Goal: Check status: Check status

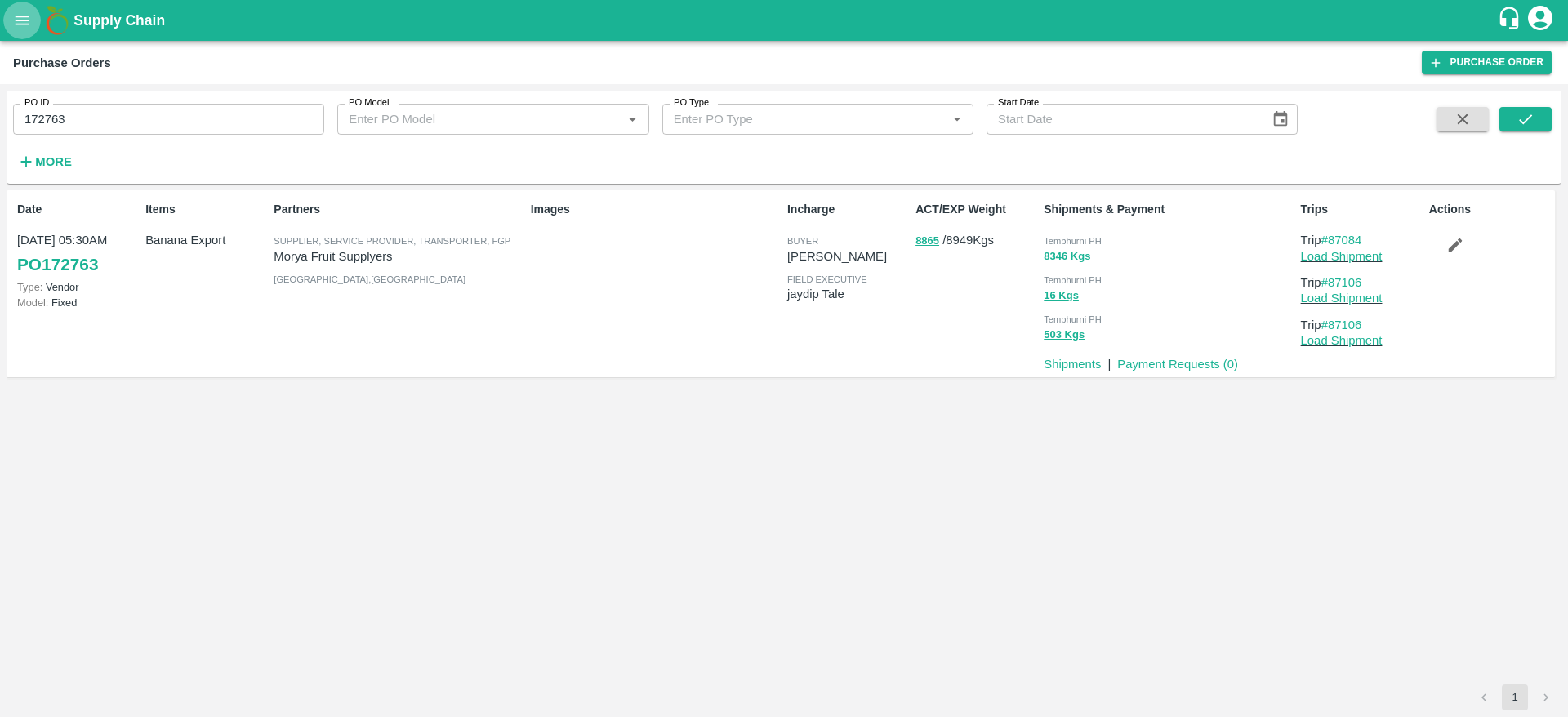
click at [16, 19] on icon "open drawer" at bounding box center [23, 20] width 14 height 9
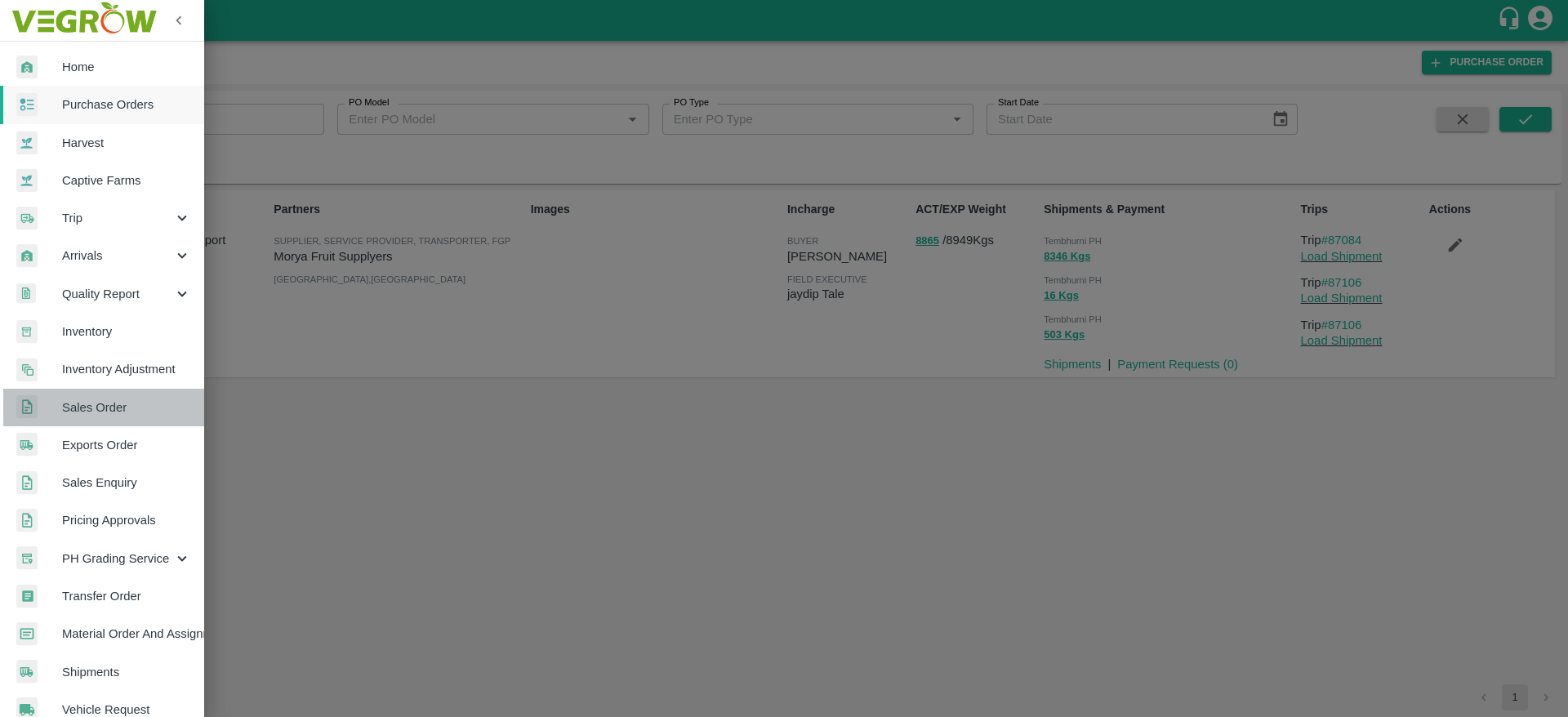
click at [149, 411] on span "Sales Order" at bounding box center [126, 407] width 129 height 18
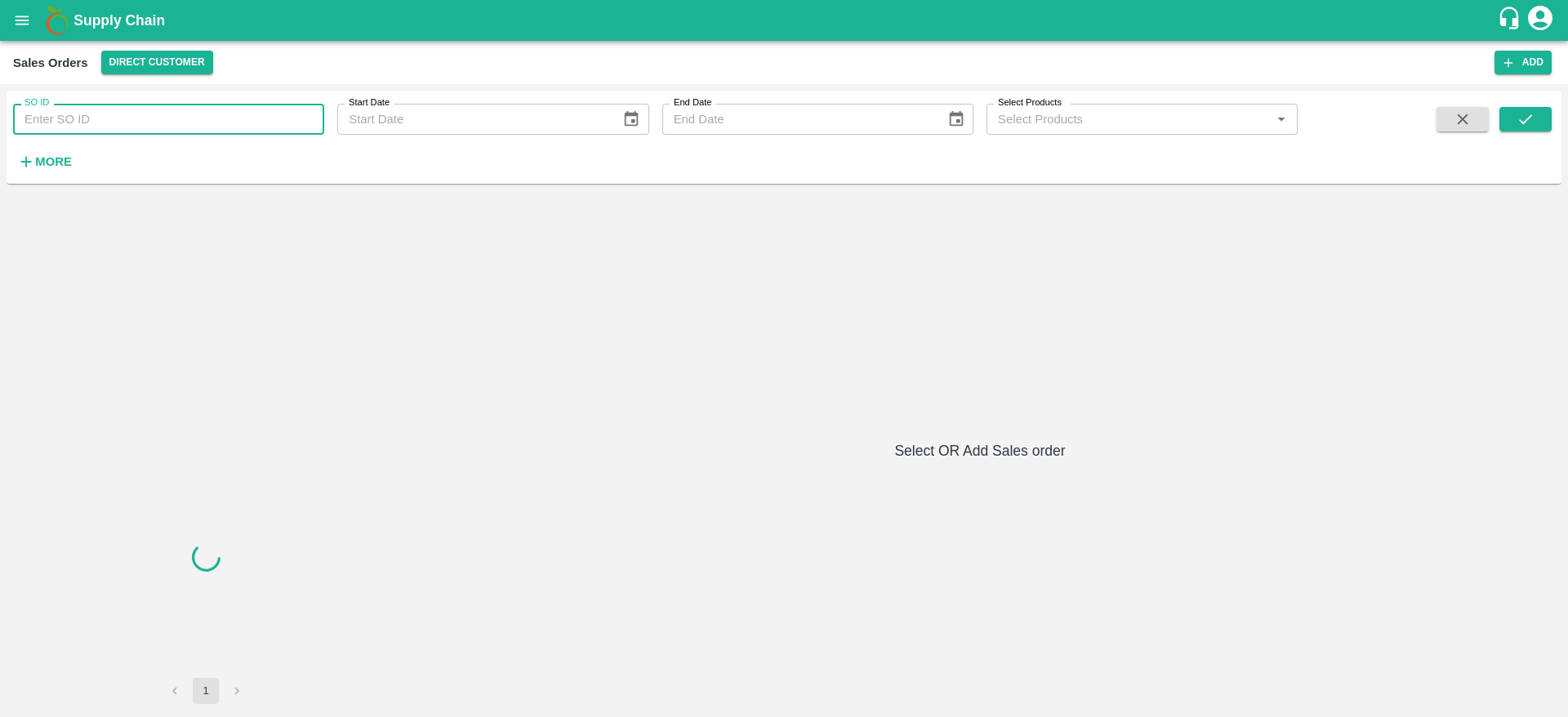
click at [194, 116] on input "SO ID" at bounding box center [168, 120] width 311 height 31
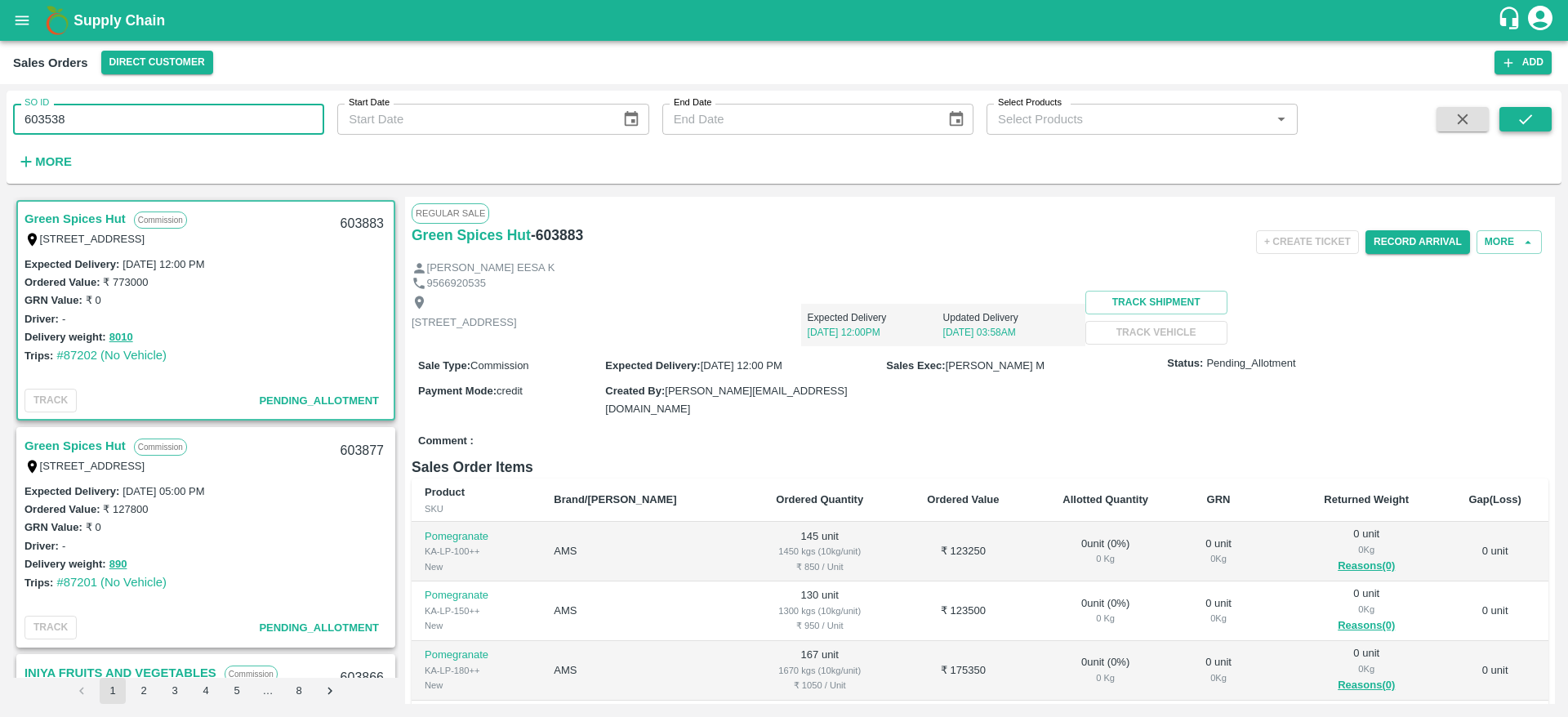
type input "603538"
click at [1521, 110] on icon "submit" at bounding box center [1525, 119] width 18 height 18
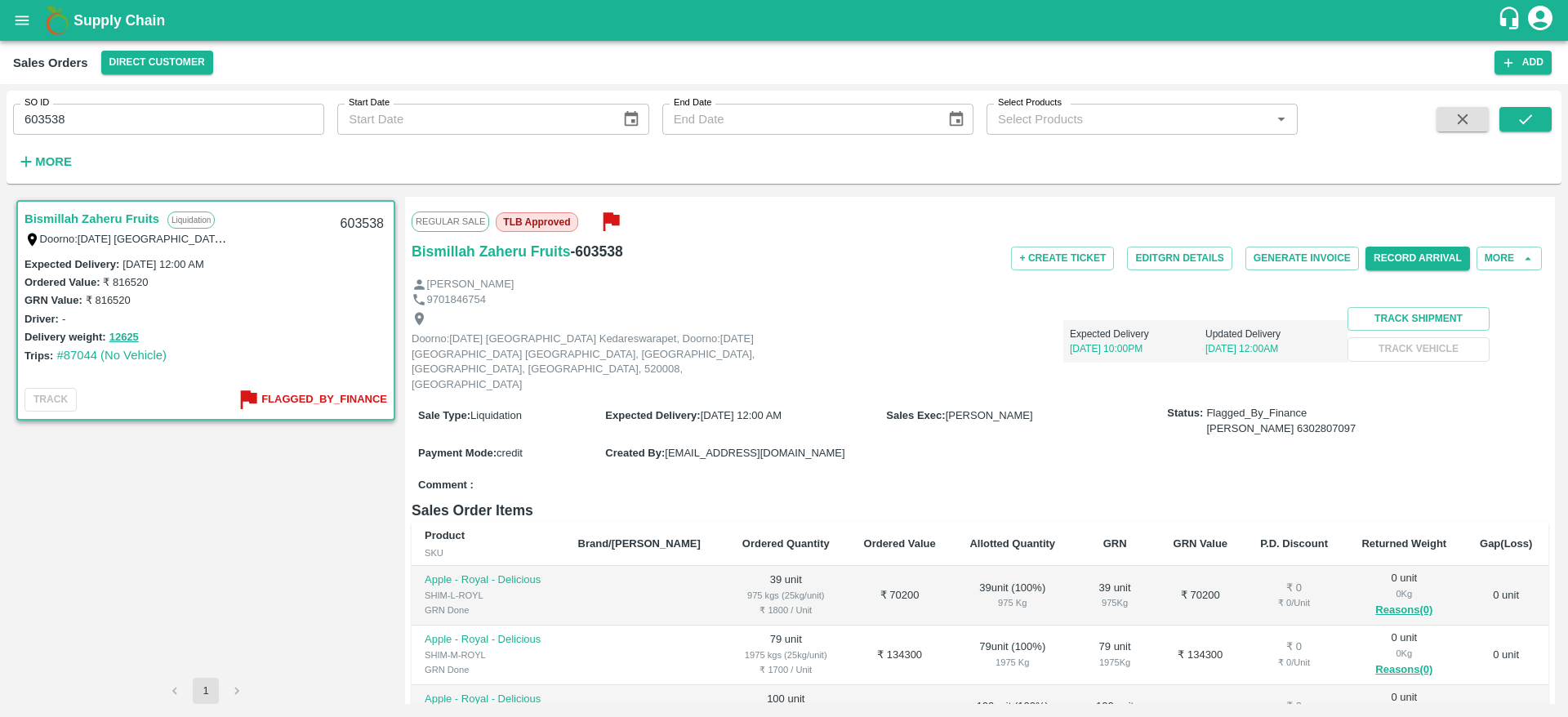
click at [1203, 240] on div "+ Create Ticket Edit GRN Details Generate Invoice Record Arrival More" at bounding box center [1169, 258] width 758 height 37
click at [1200, 256] on button "Edit GRN Details" at bounding box center [1179, 258] width 105 height 24
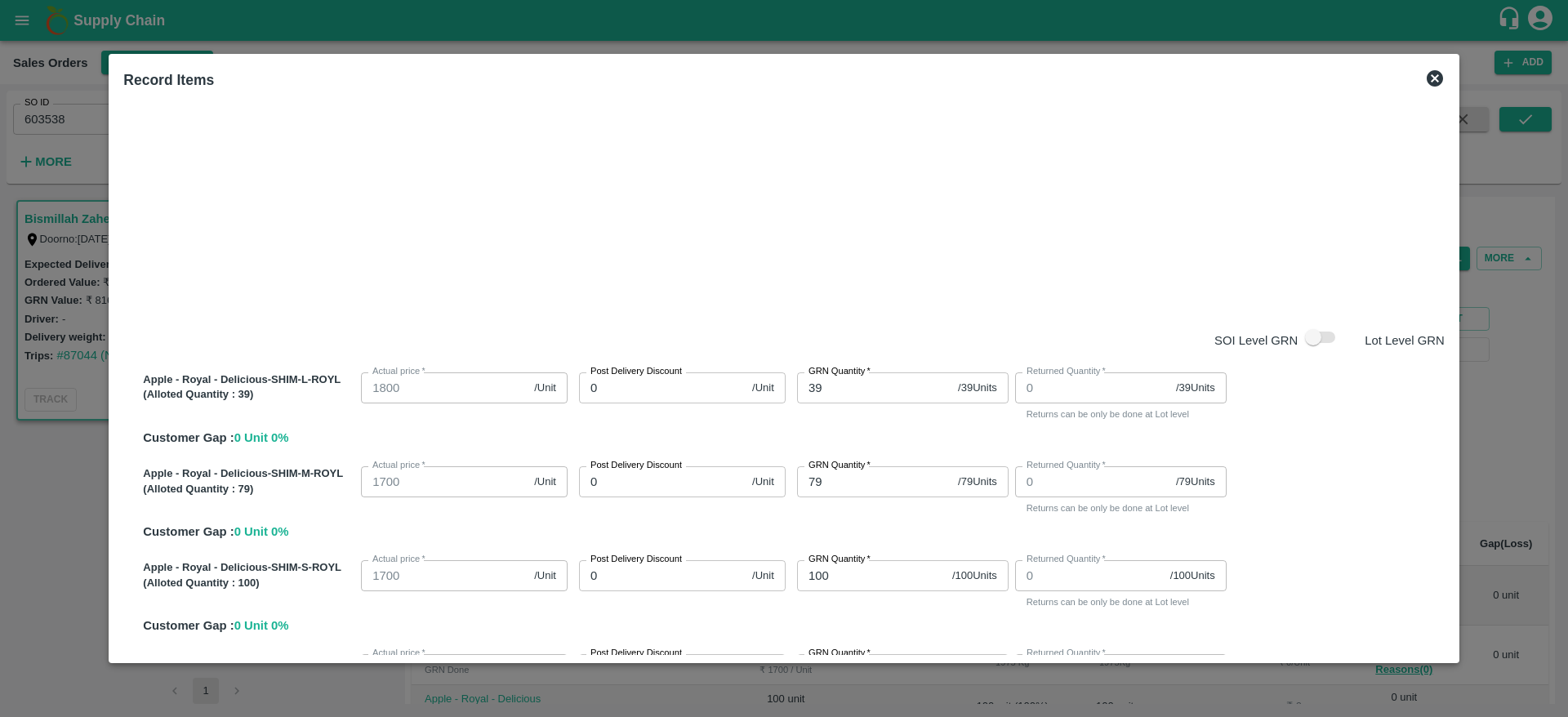
scroll to position [413, 0]
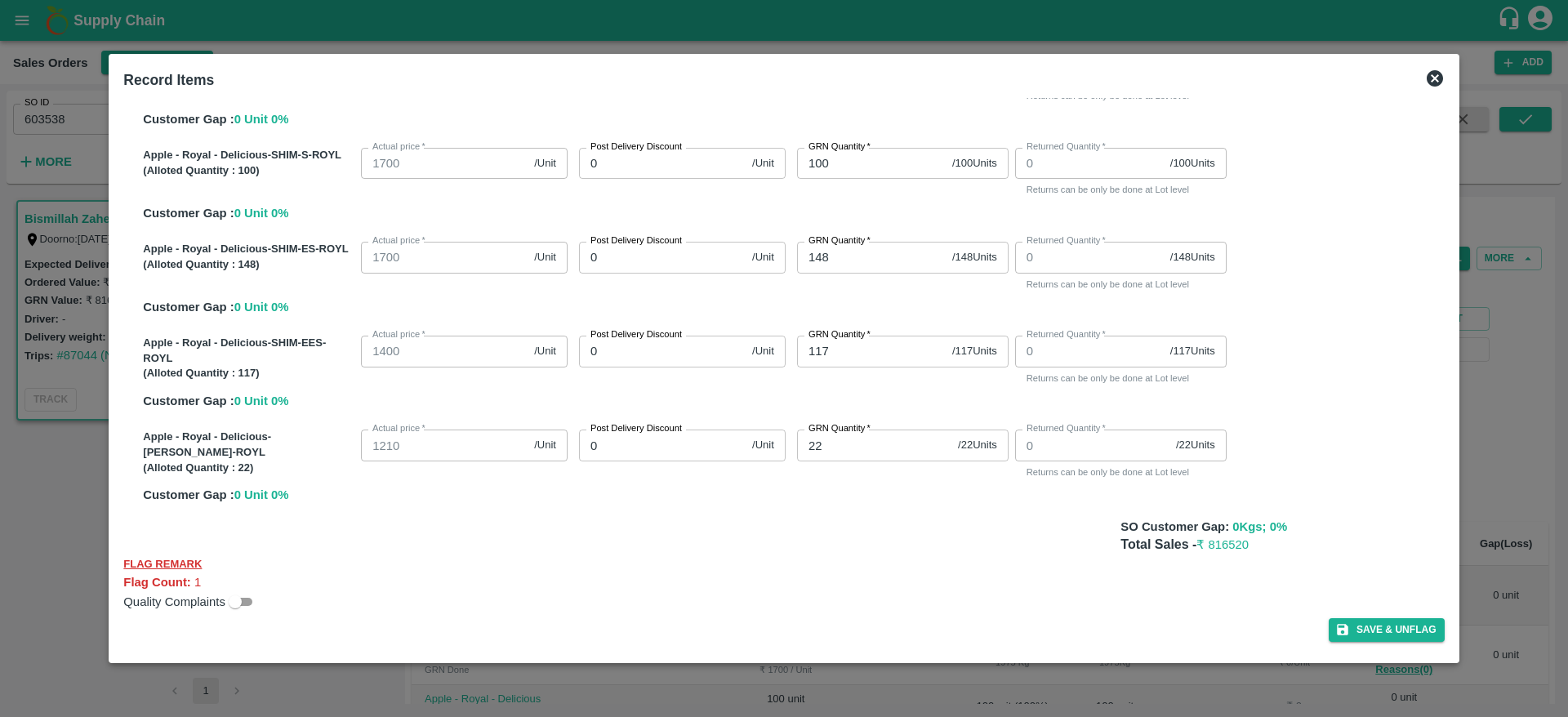
click at [86, 410] on div at bounding box center [784, 358] width 1568 height 717
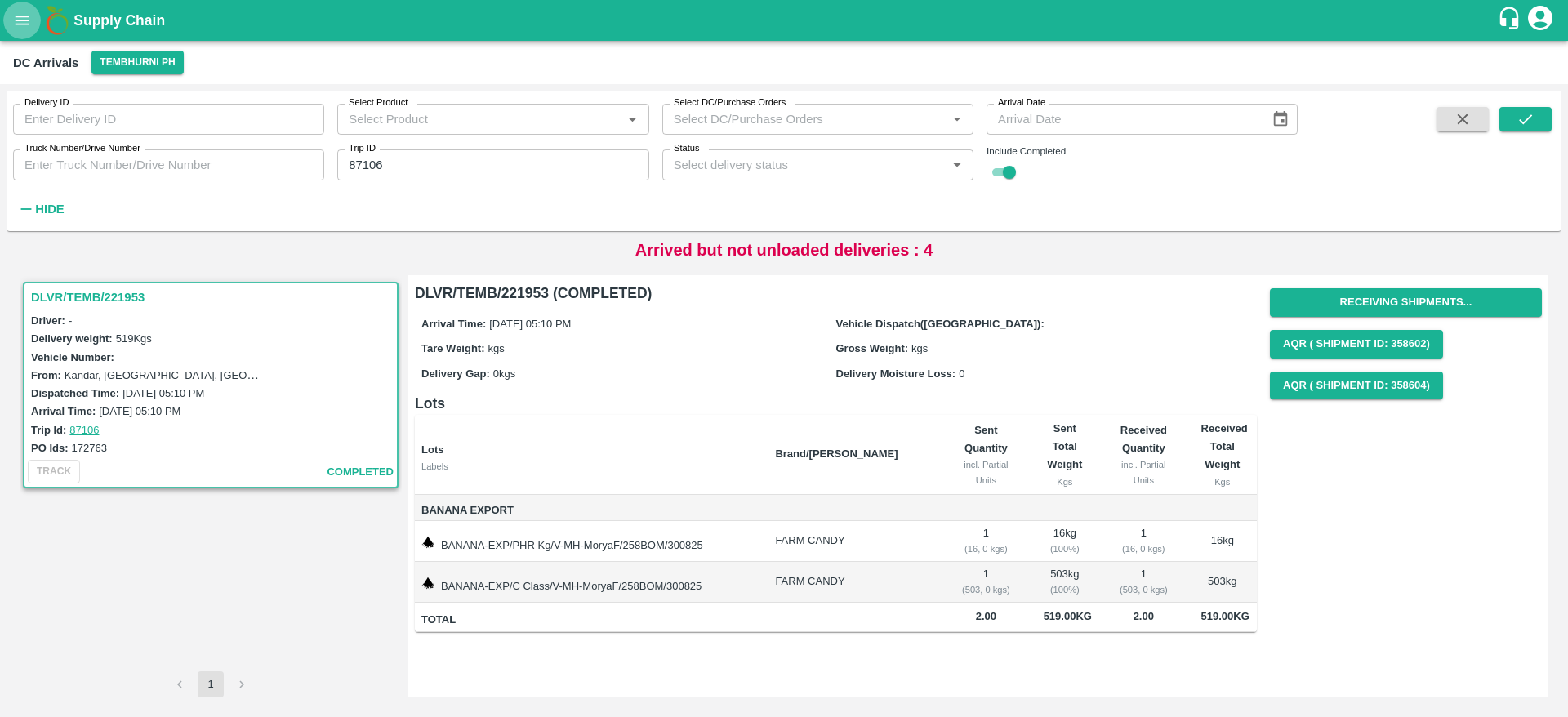
click at [19, 24] on icon "open drawer" at bounding box center [23, 20] width 14 height 9
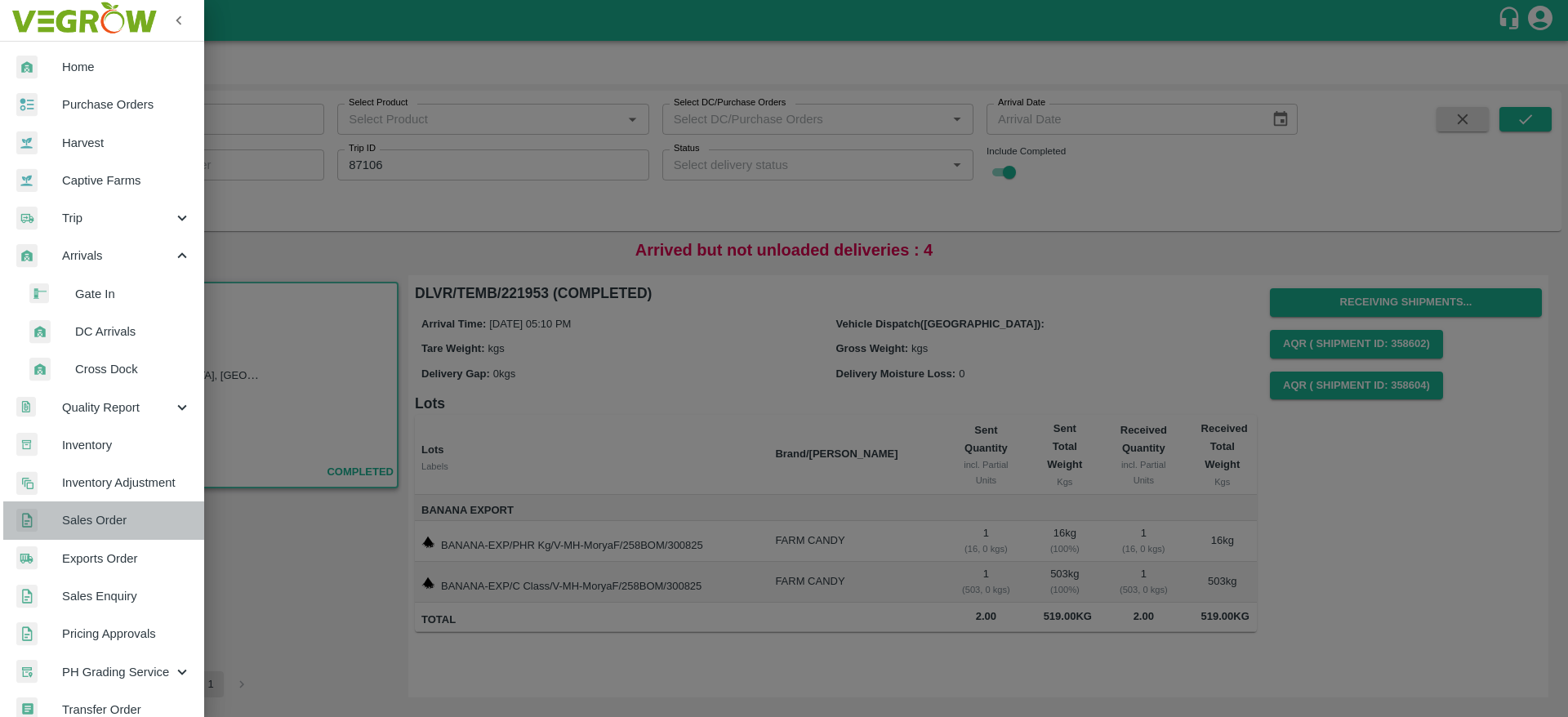
click at [141, 527] on span "Sales Order" at bounding box center [126, 520] width 129 height 18
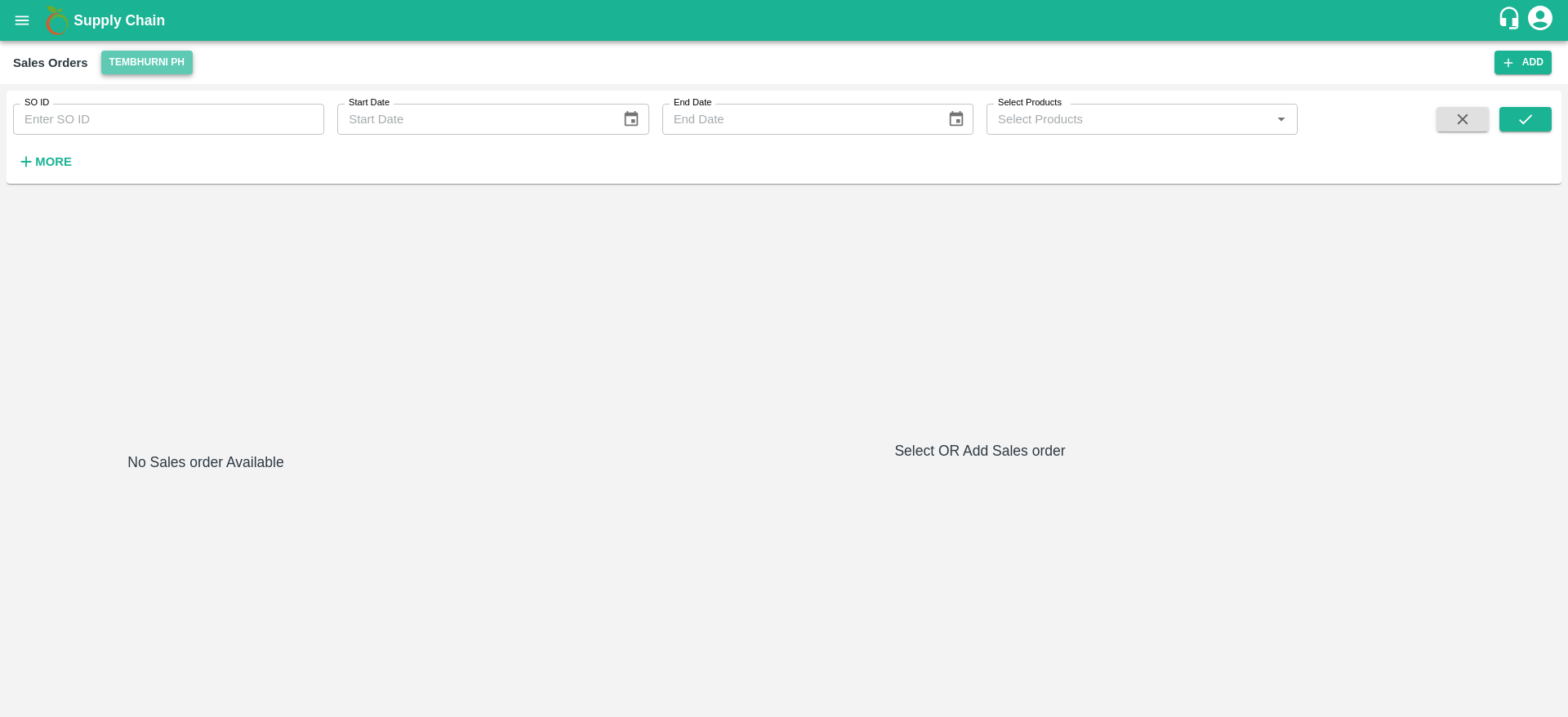
click at [122, 62] on button "Tembhurni PH" at bounding box center [147, 62] width 92 height 24
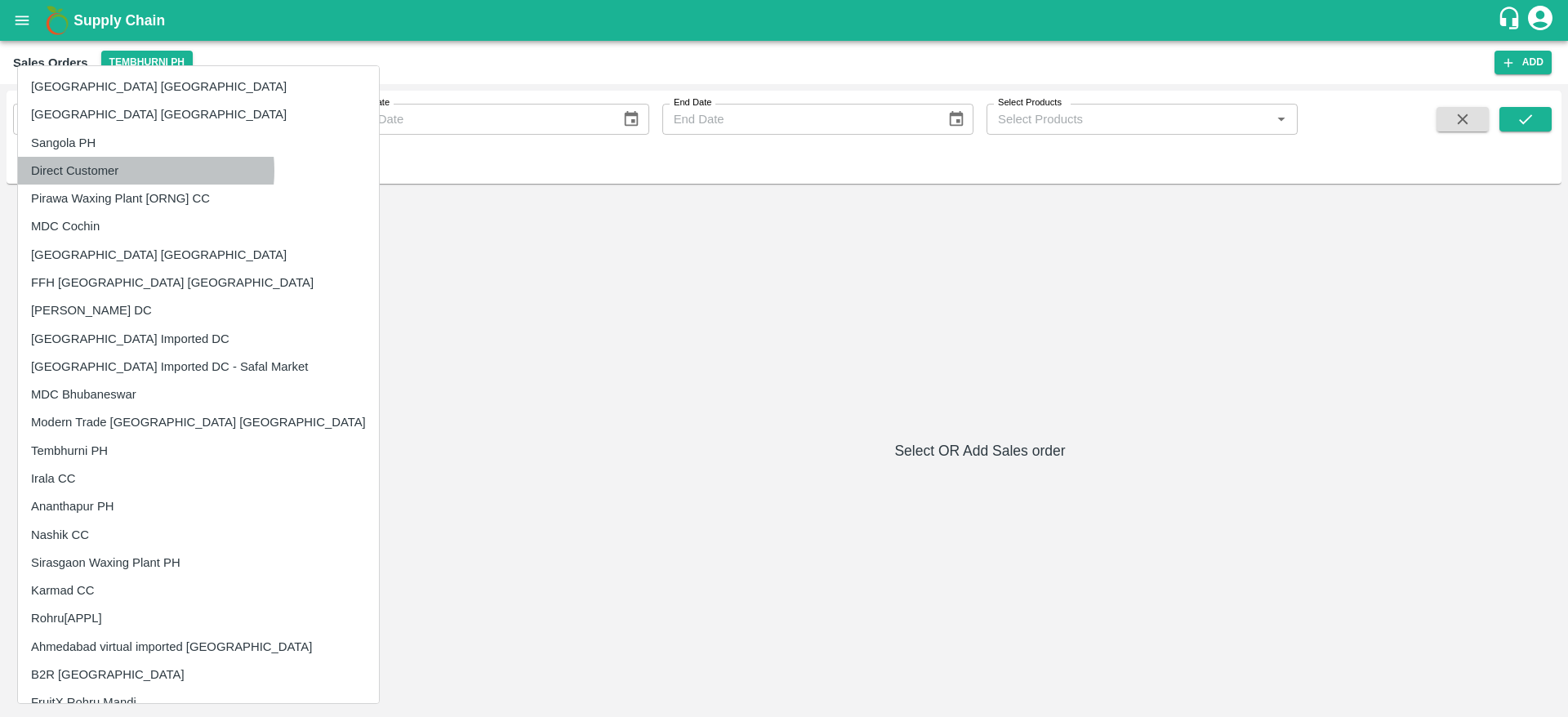
click at [127, 171] on li "Direct Customer" at bounding box center [199, 171] width 361 height 28
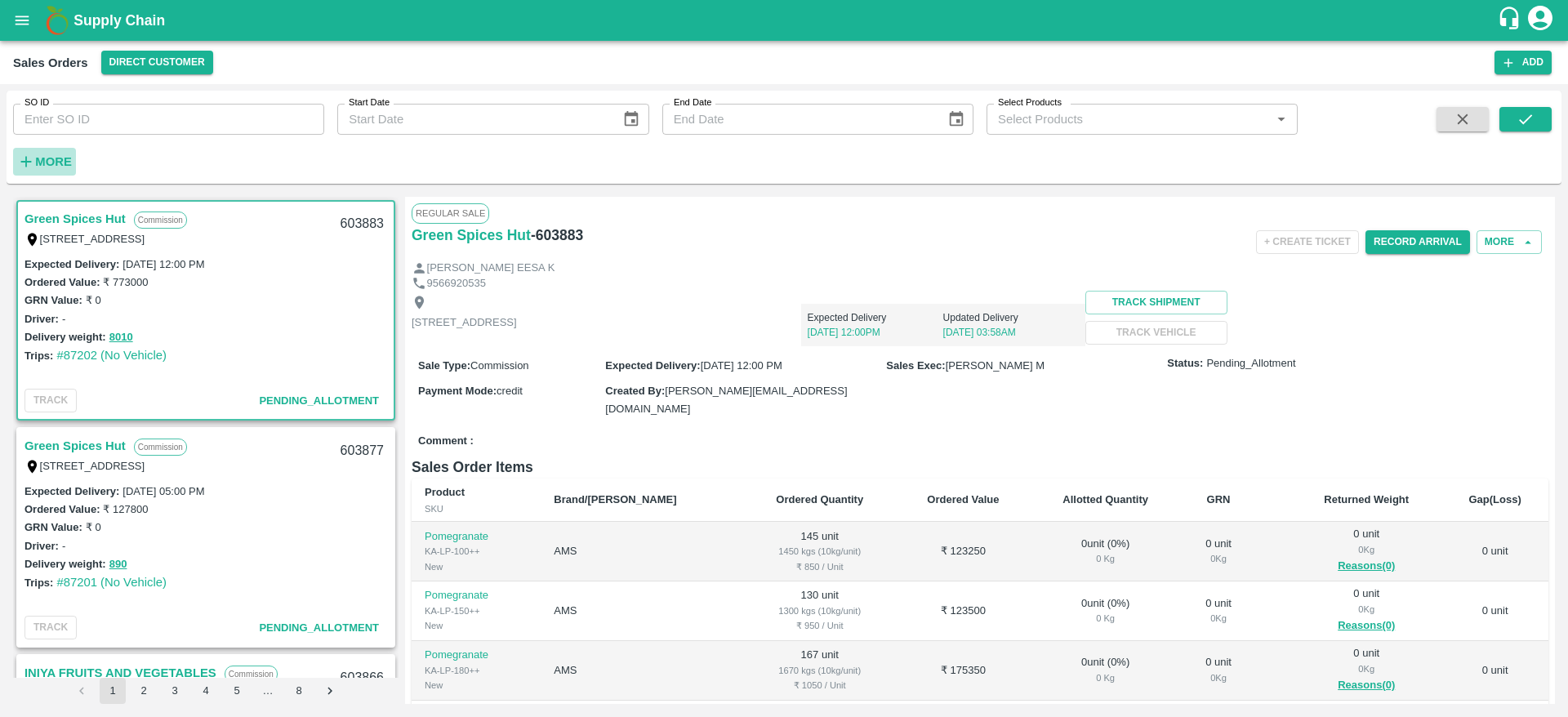
click at [61, 158] on strong "More" at bounding box center [53, 161] width 37 height 13
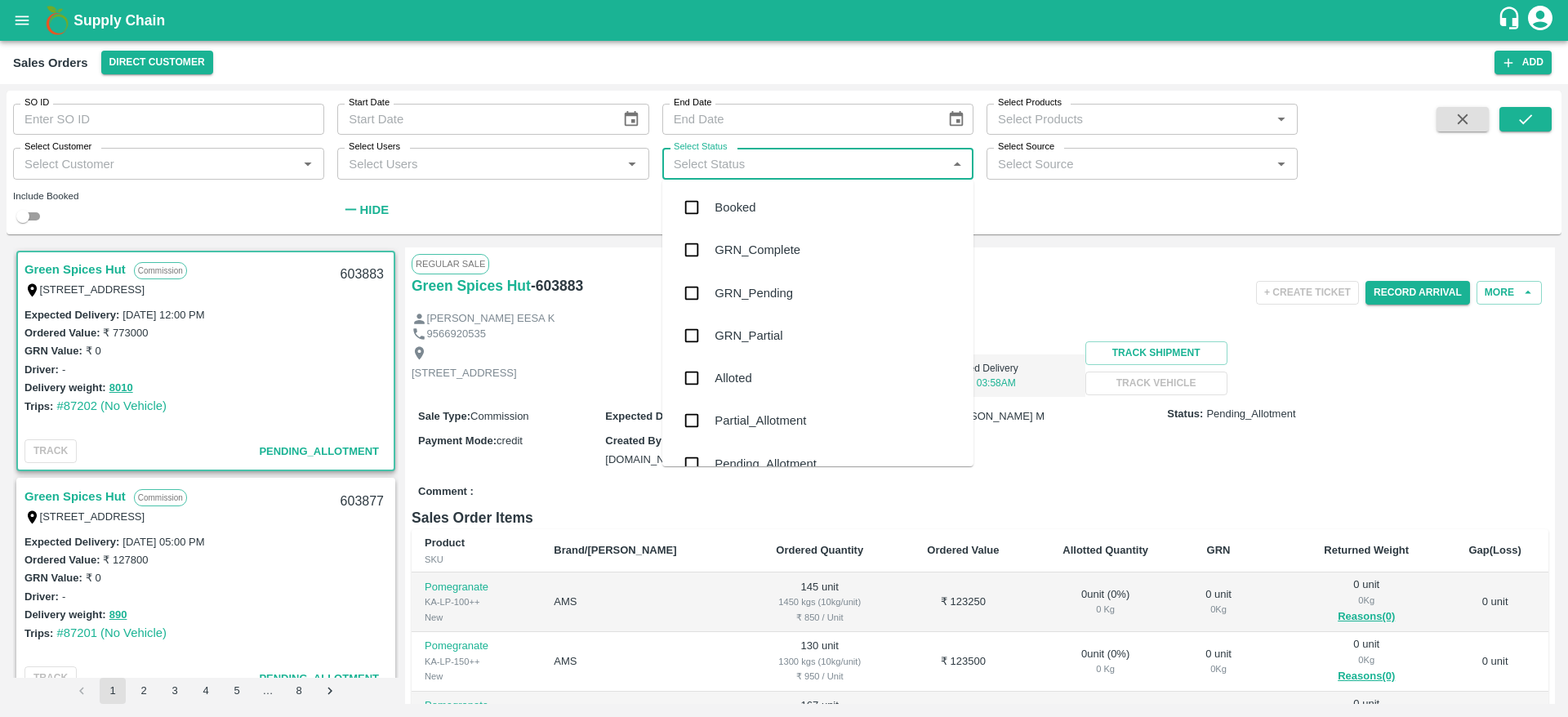
click at [854, 169] on input "Select Status" at bounding box center [804, 163] width 275 height 21
click at [813, 387] on div "Alloted" at bounding box center [817, 378] width 311 height 43
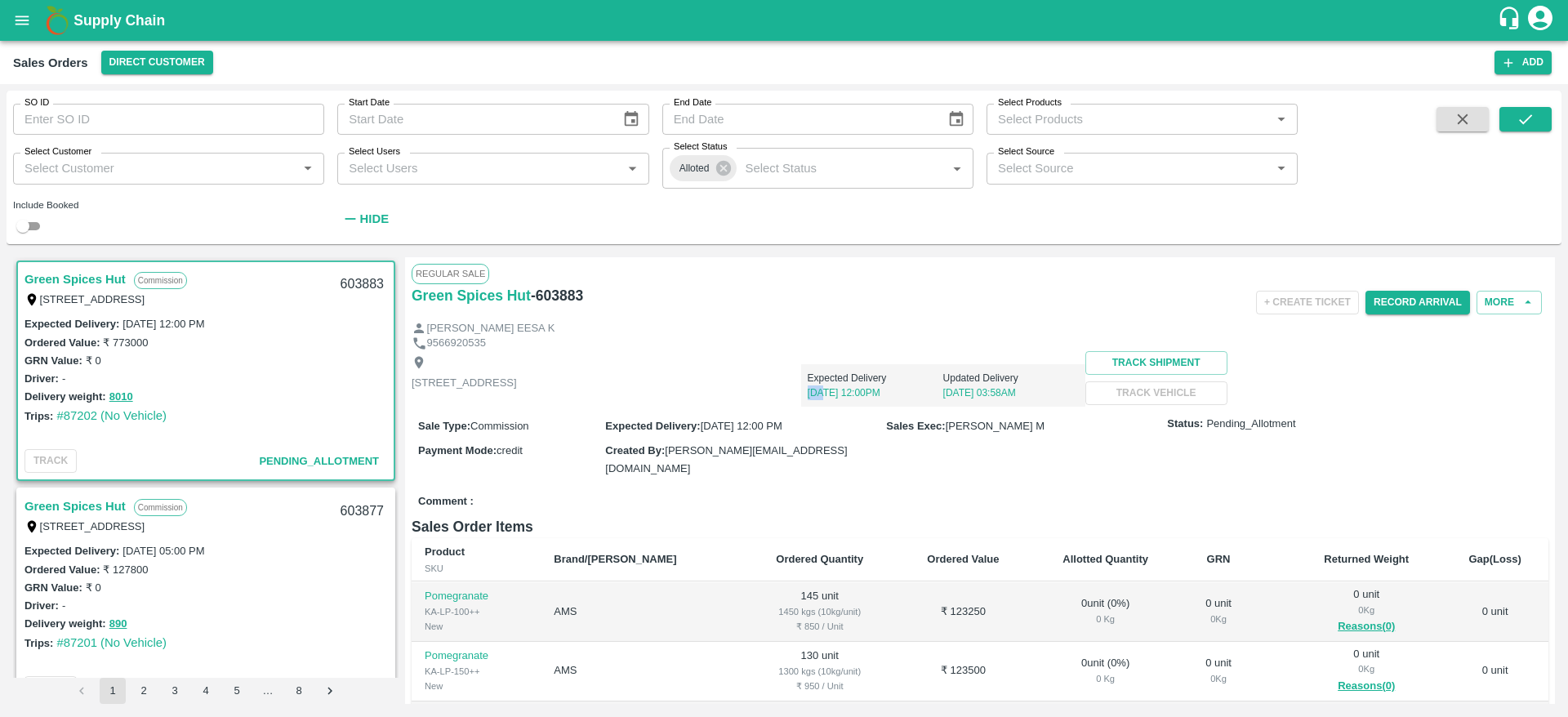
click at [813, 387] on div "Expected Delivery 03 Sep, 12:00PM Updated Delivery 03 Sep, 03:58AM" at bounding box center [801, 379] width 569 height 56
click at [1539, 117] on button "submit" at bounding box center [1525, 120] width 52 height 24
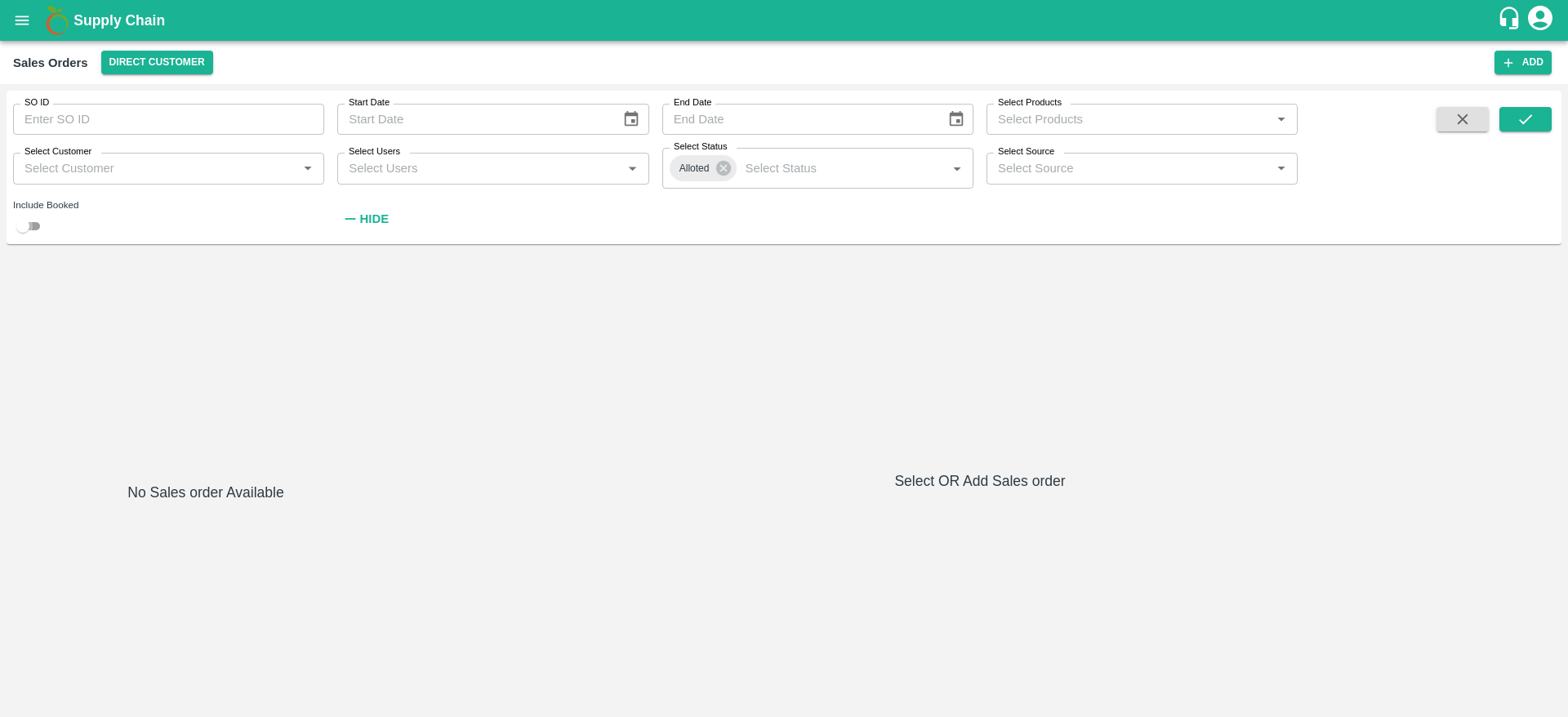
click at [28, 218] on input "checkbox" at bounding box center [23, 226] width 58 height 19
checkbox input "true"
click at [1531, 107] on button "submit" at bounding box center [1525, 120] width 52 height 24
click at [718, 172] on icon at bounding box center [722, 167] width 15 height 15
click at [1533, 122] on icon "submit" at bounding box center [1525, 119] width 18 height 18
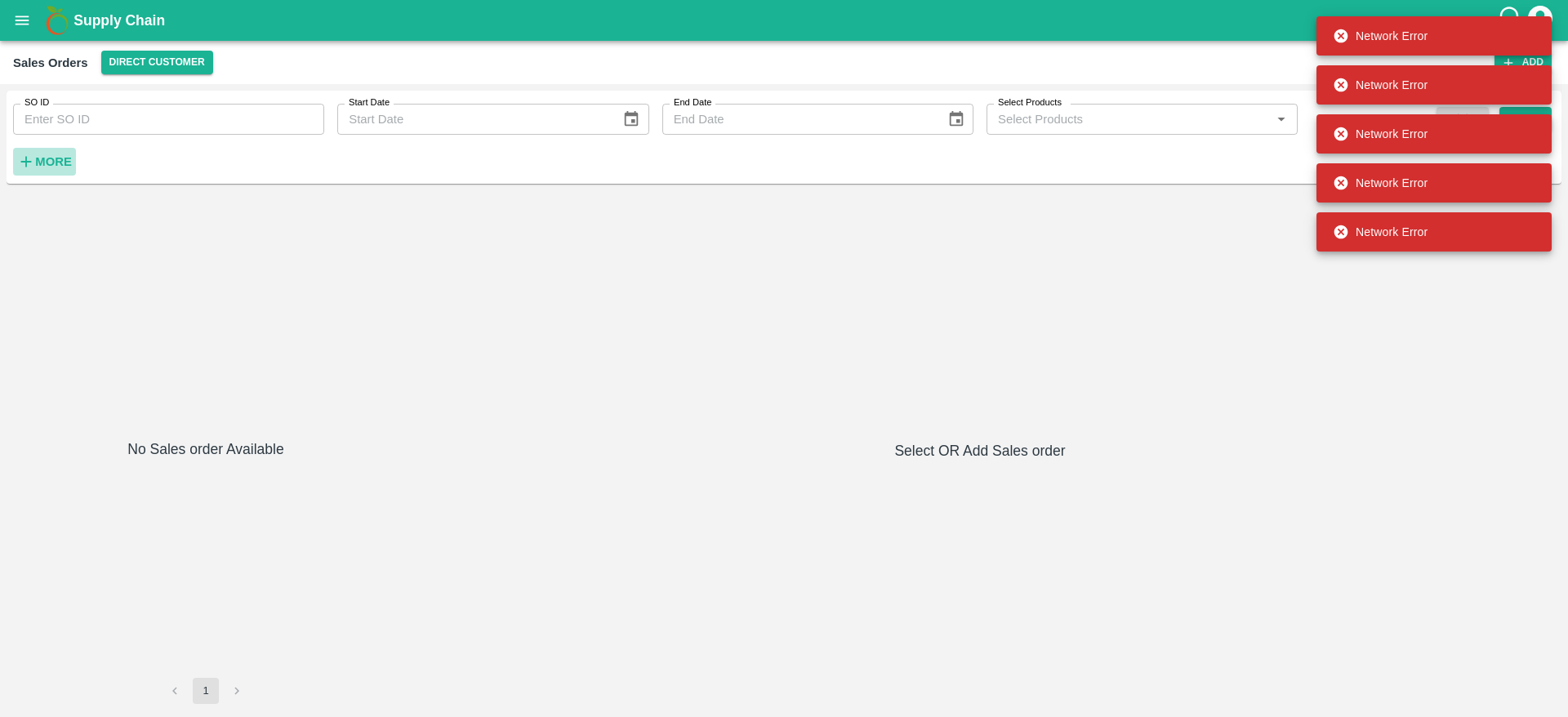
click at [51, 164] on strong "More" at bounding box center [53, 161] width 37 height 13
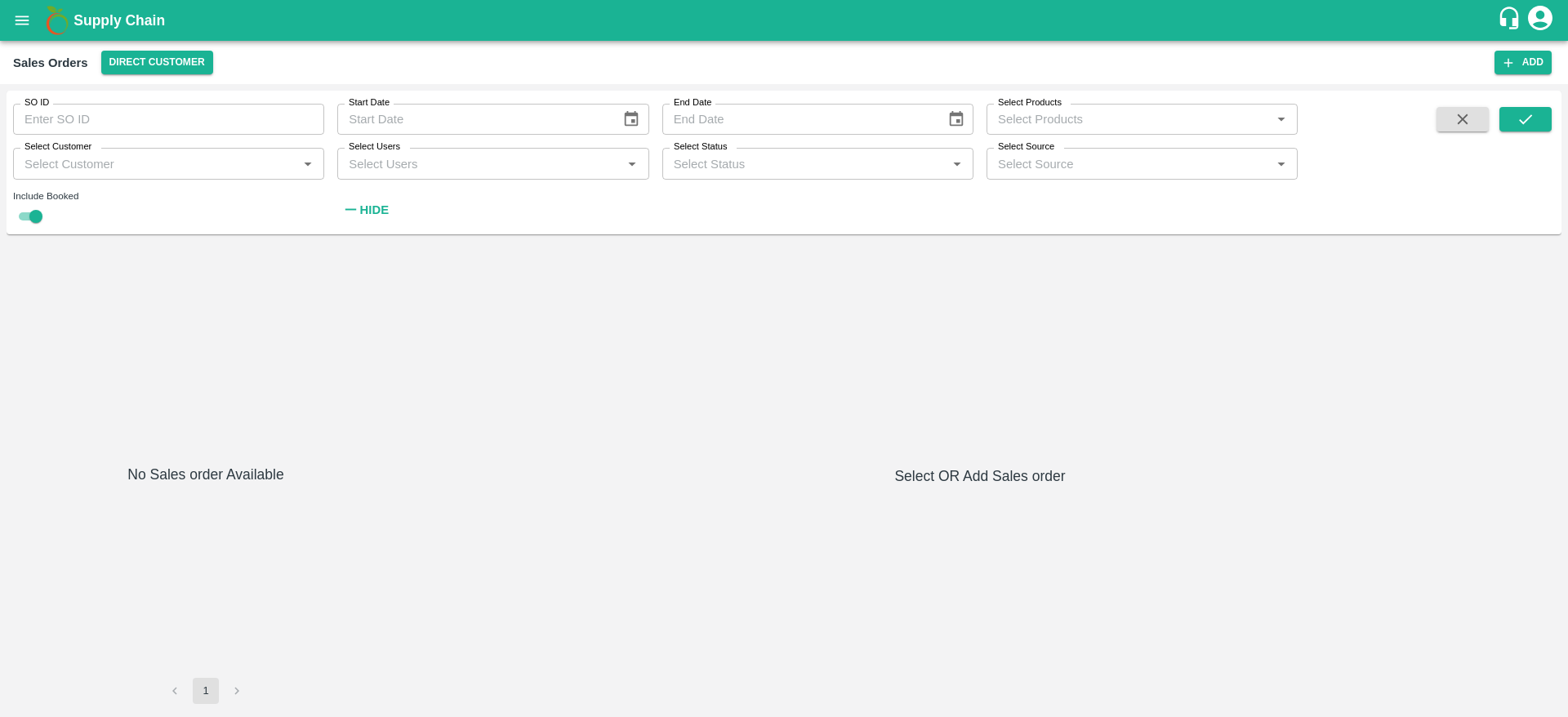
click at [23, 11] on icon "open drawer" at bounding box center [22, 20] width 18 height 18
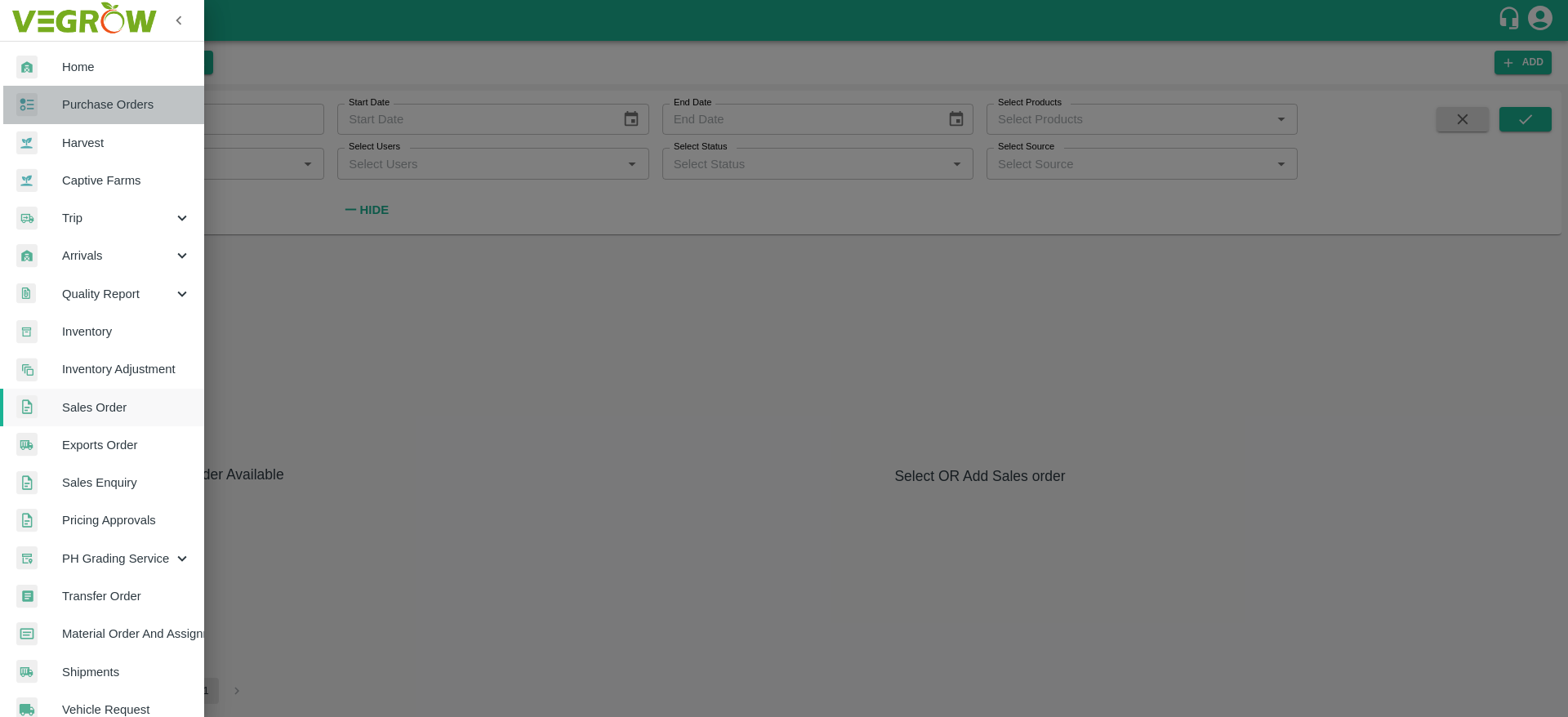
click at [115, 109] on span "Purchase Orders" at bounding box center [126, 105] width 129 height 18
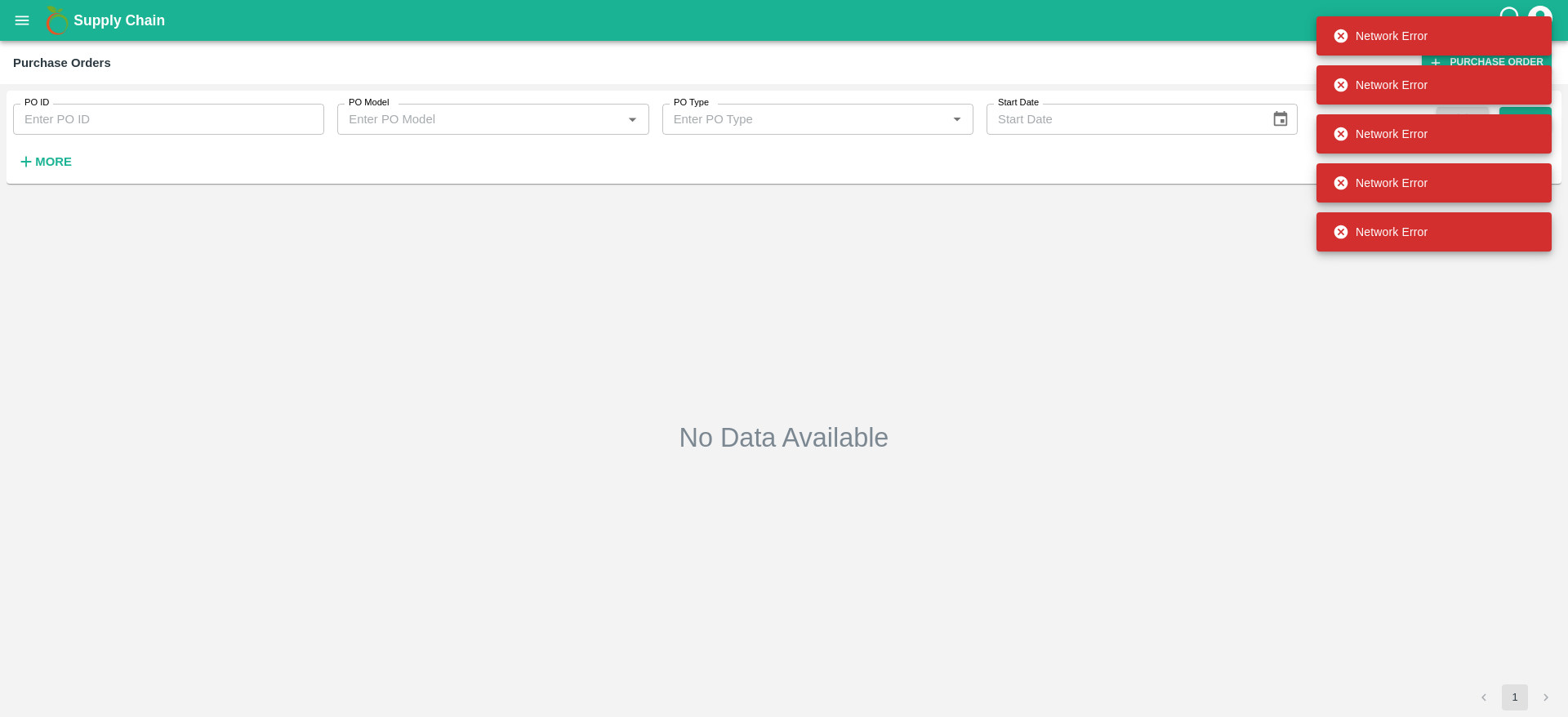
click at [24, 23] on icon "open drawer" at bounding box center [22, 20] width 18 height 18
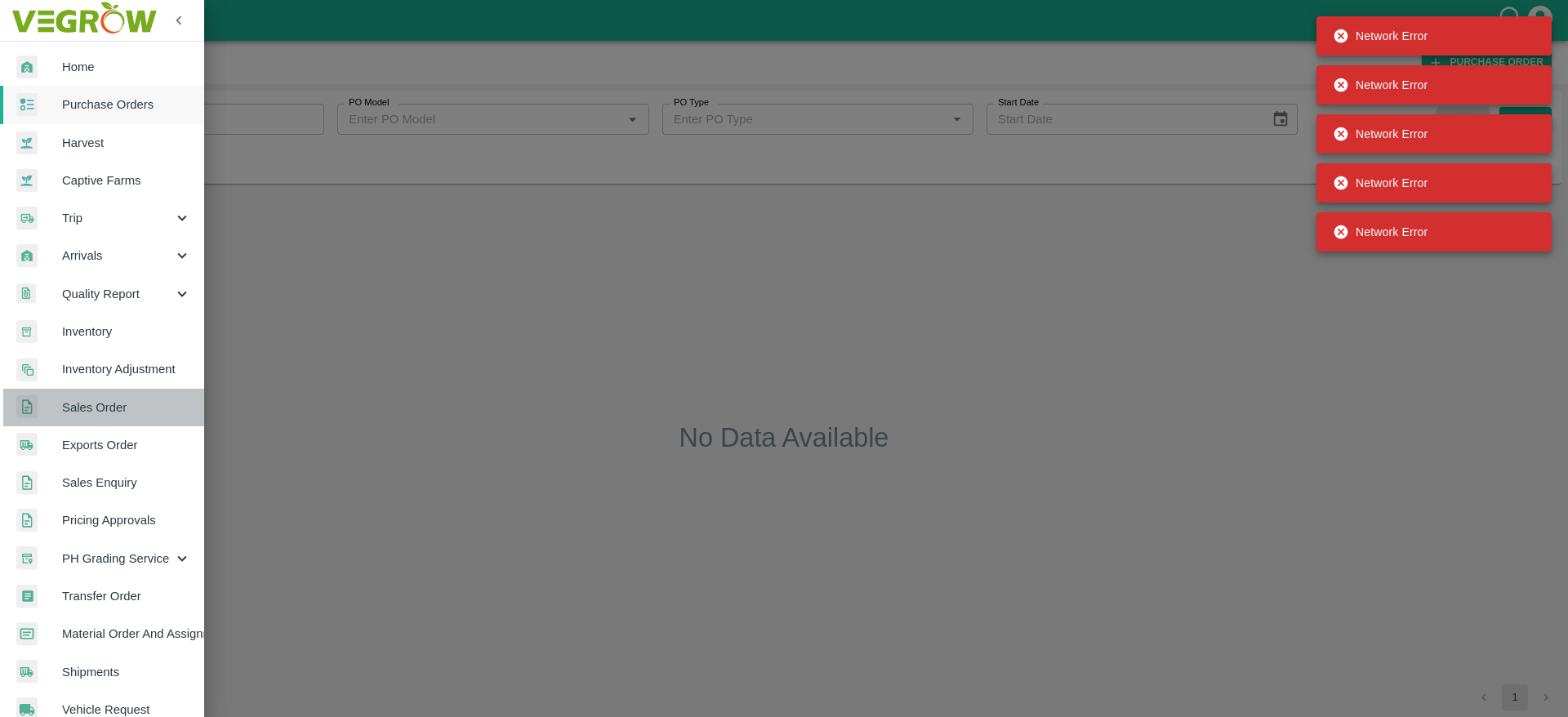
click at [128, 399] on span "Sales Order" at bounding box center [126, 407] width 129 height 18
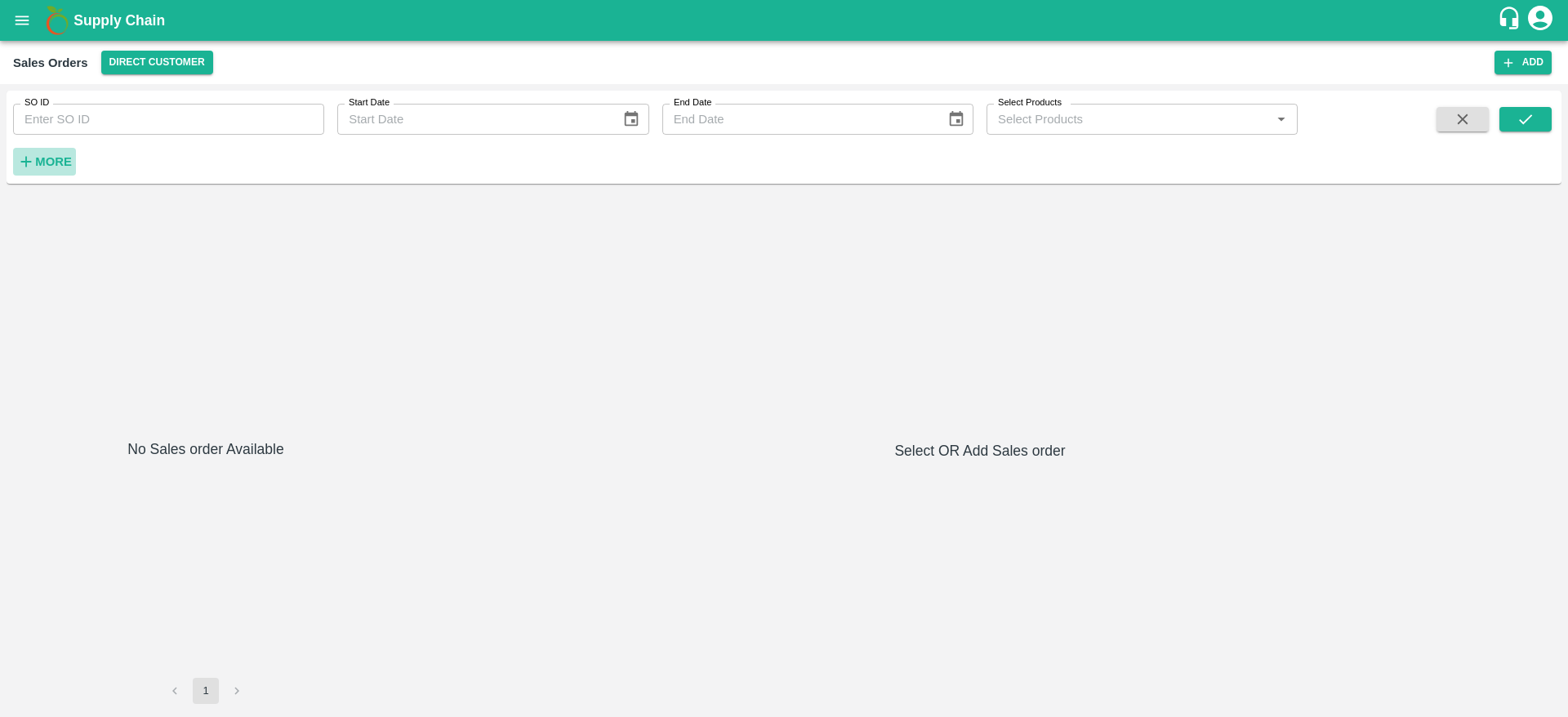
click at [47, 160] on strong "More" at bounding box center [53, 161] width 37 height 13
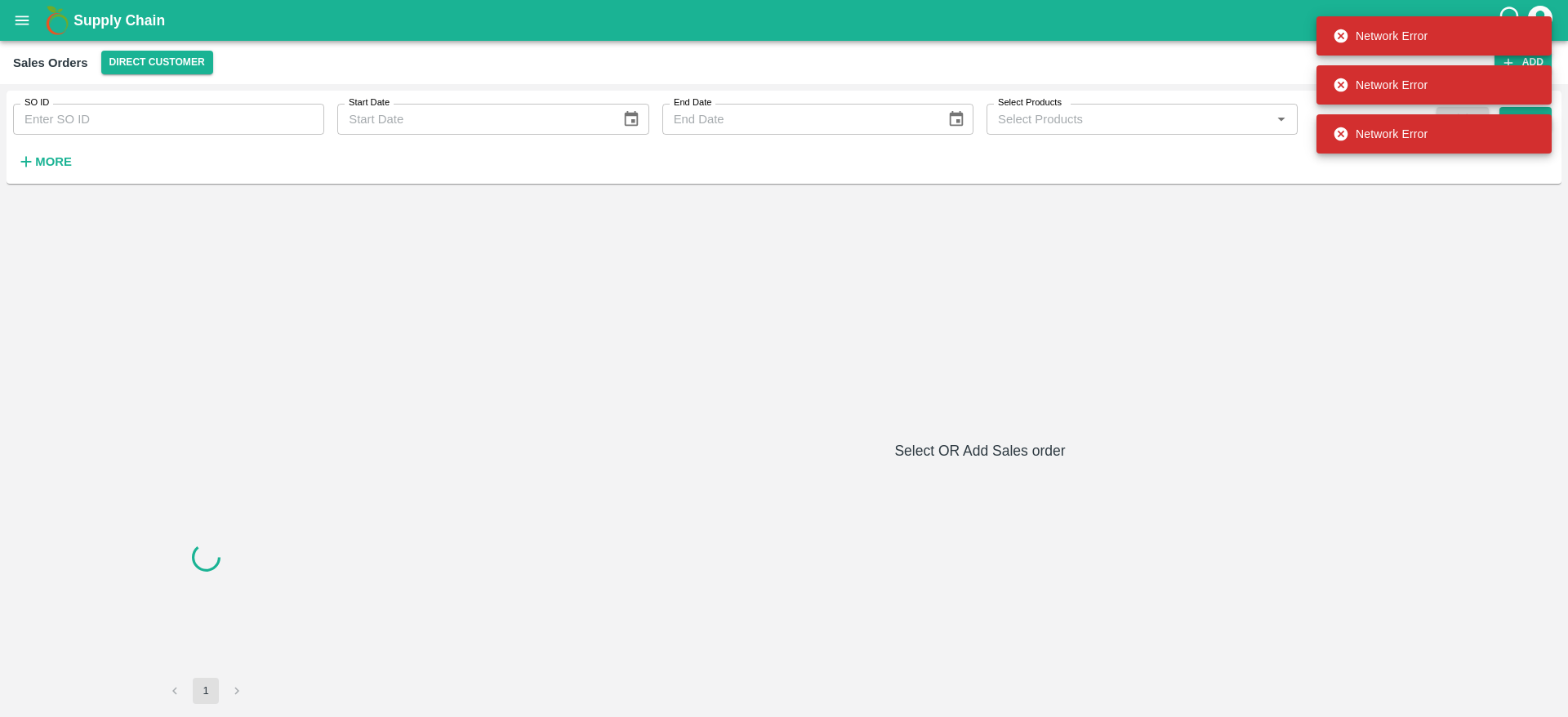
click at [68, 161] on strong "More" at bounding box center [53, 161] width 37 height 13
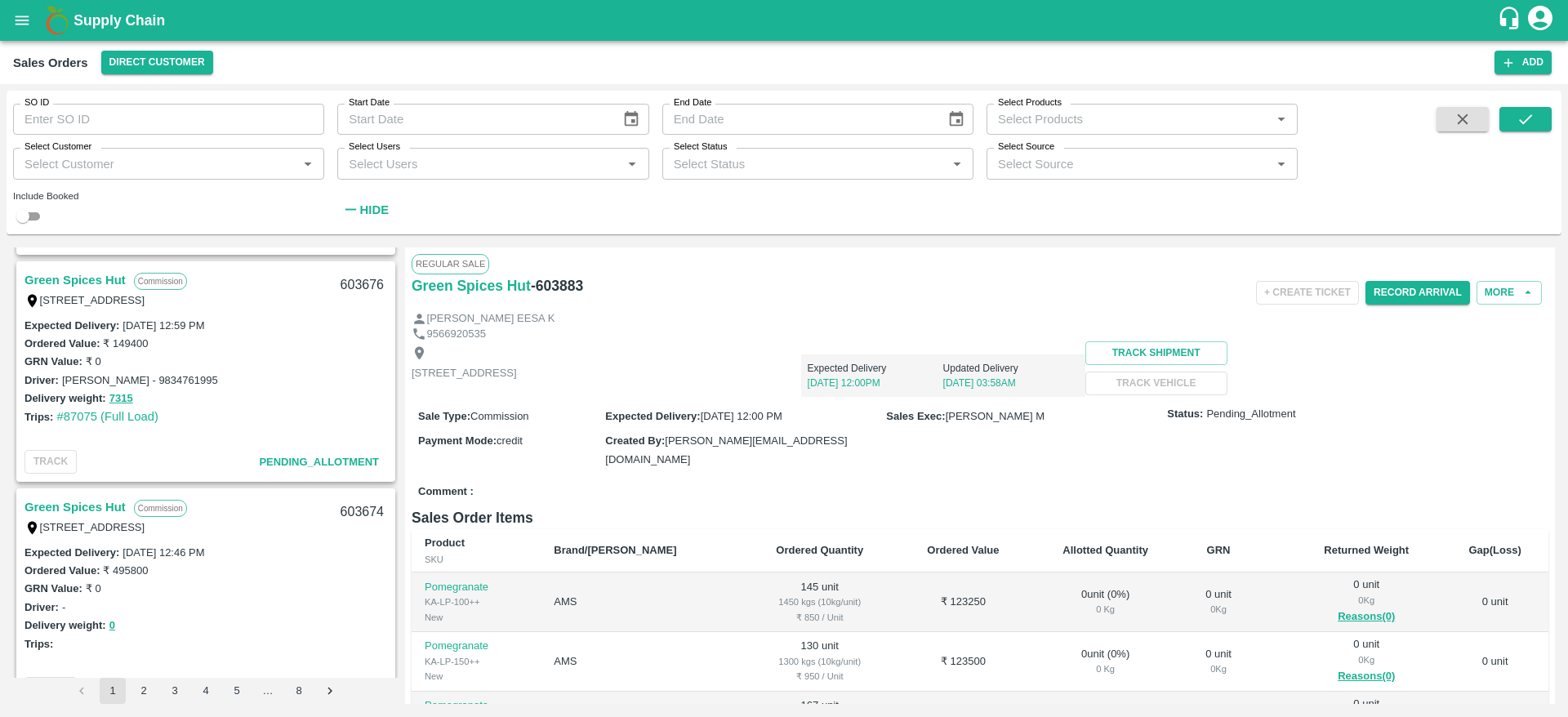
scroll to position [5246, 0]
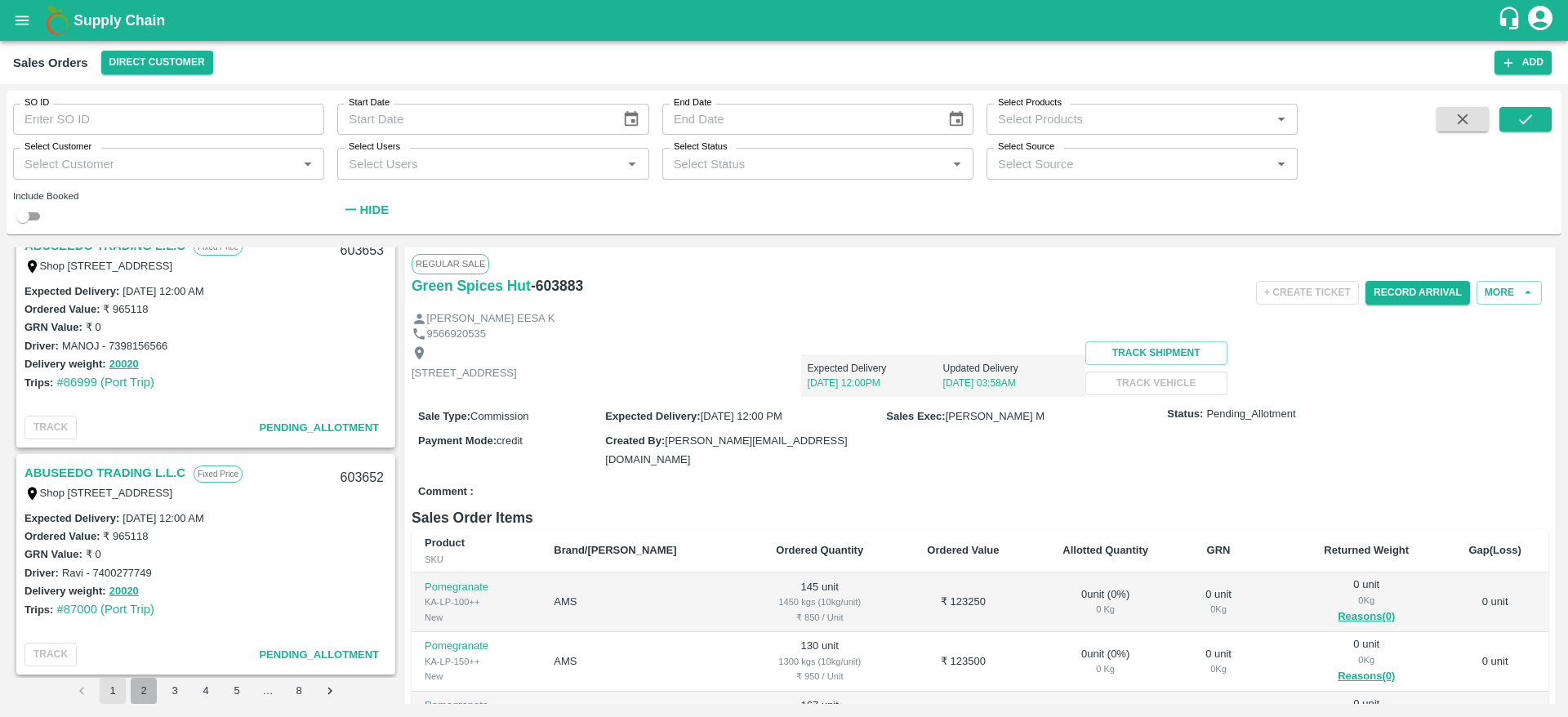
click at [136, 693] on button "2" at bounding box center [144, 691] width 26 height 26
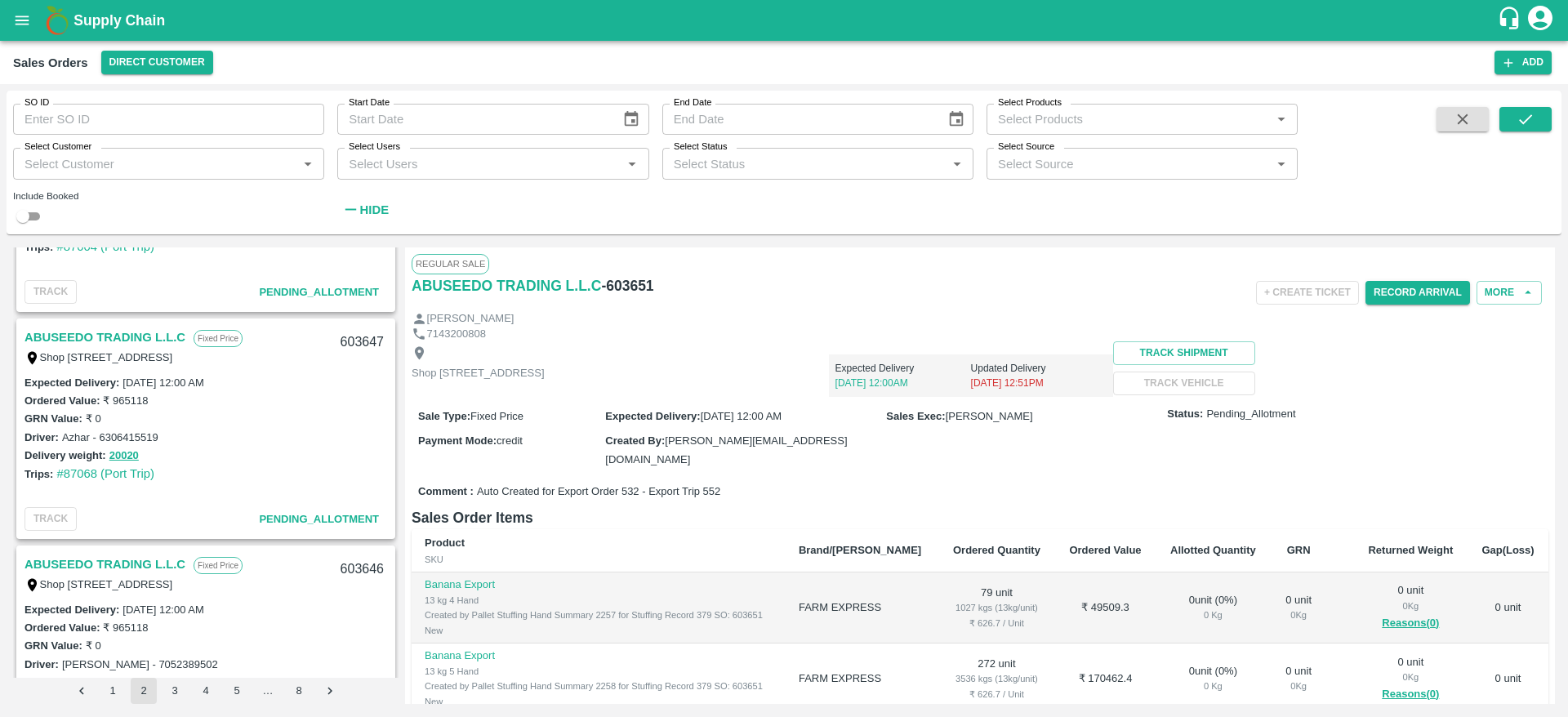
scroll to position [849, 0]
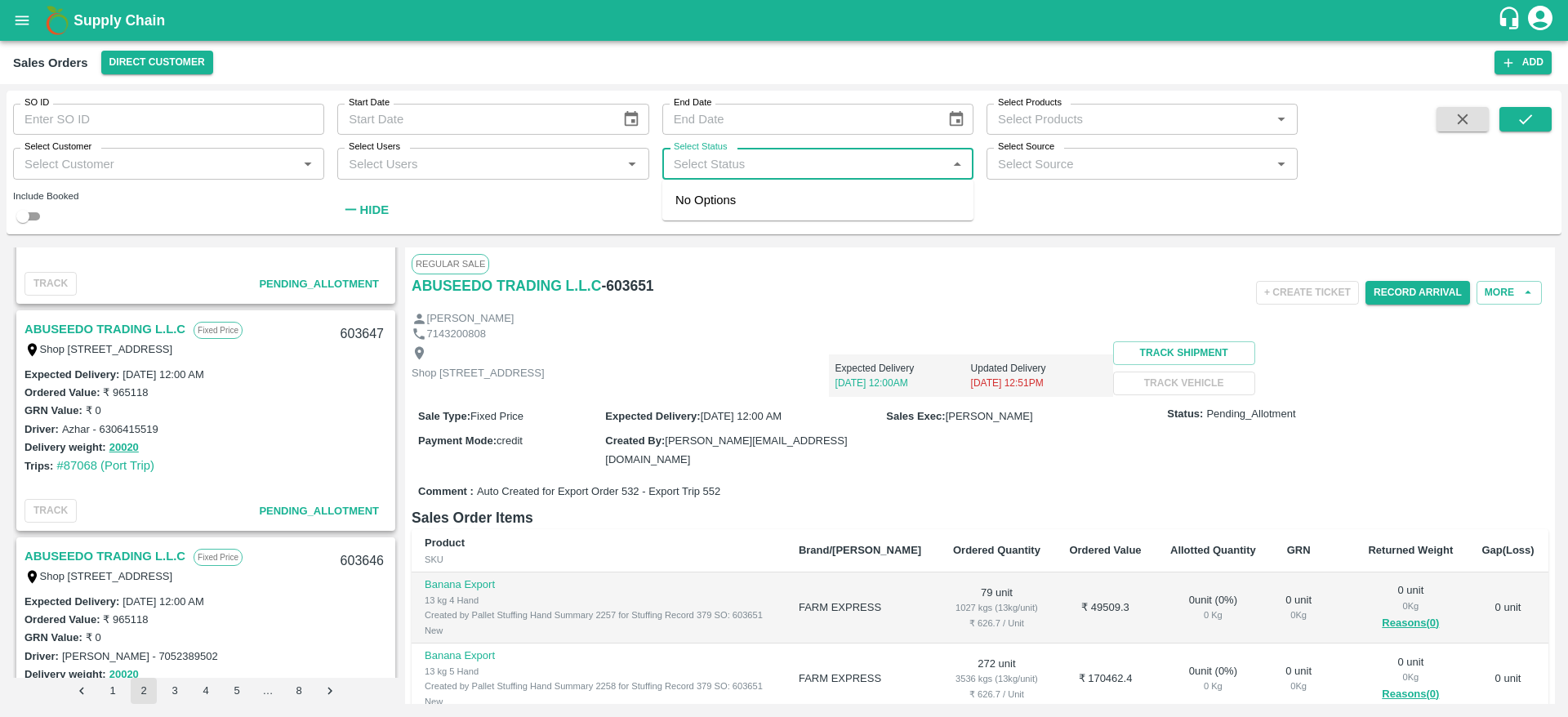
click at [675, 168] on input "Select Status" at bounding box center [804, 163] width 275 height 21
click at [776, 169] on input "Select Status" at bounding box center [804, 163] width 275 height 21
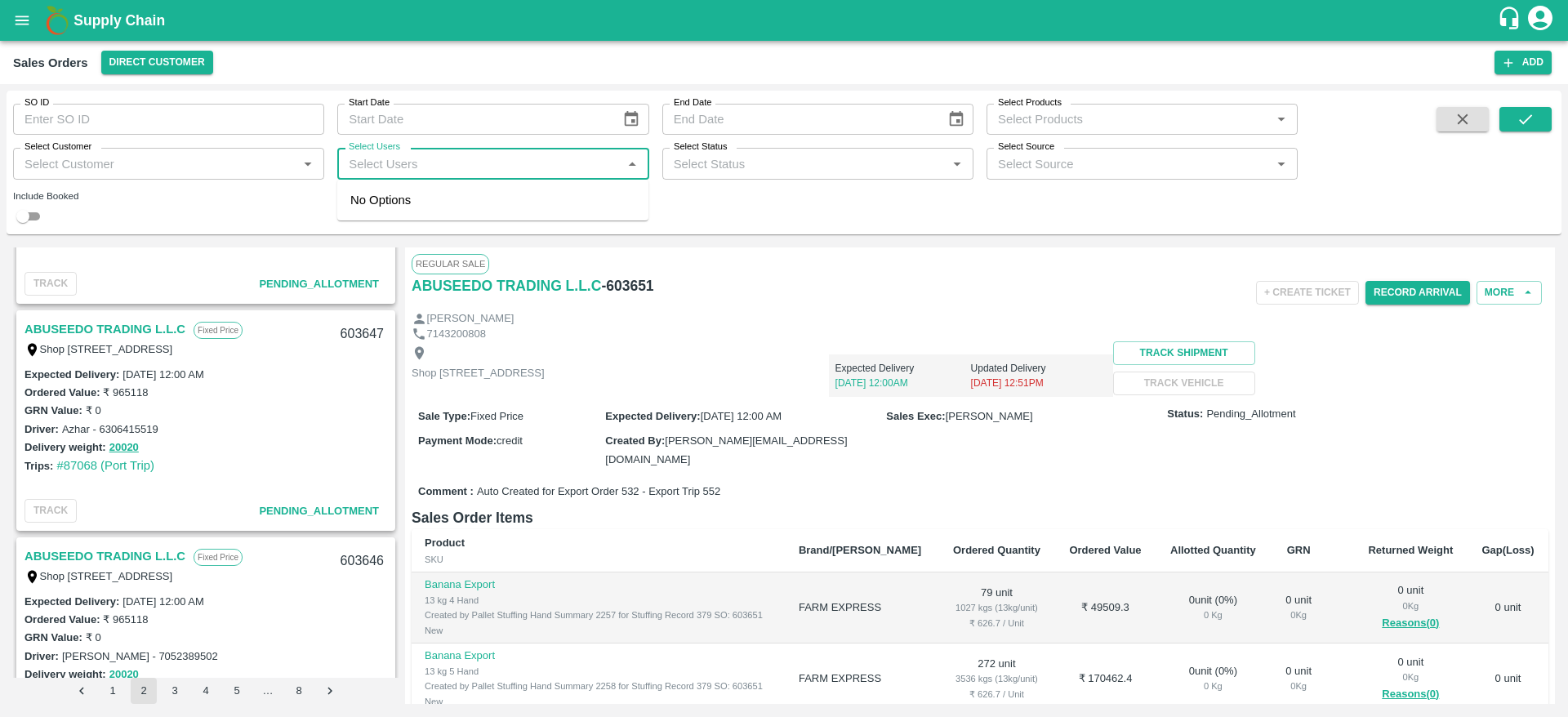
click at [577, 157] on input "Select Users" at bounding box center [479, 163] width 275 height 21
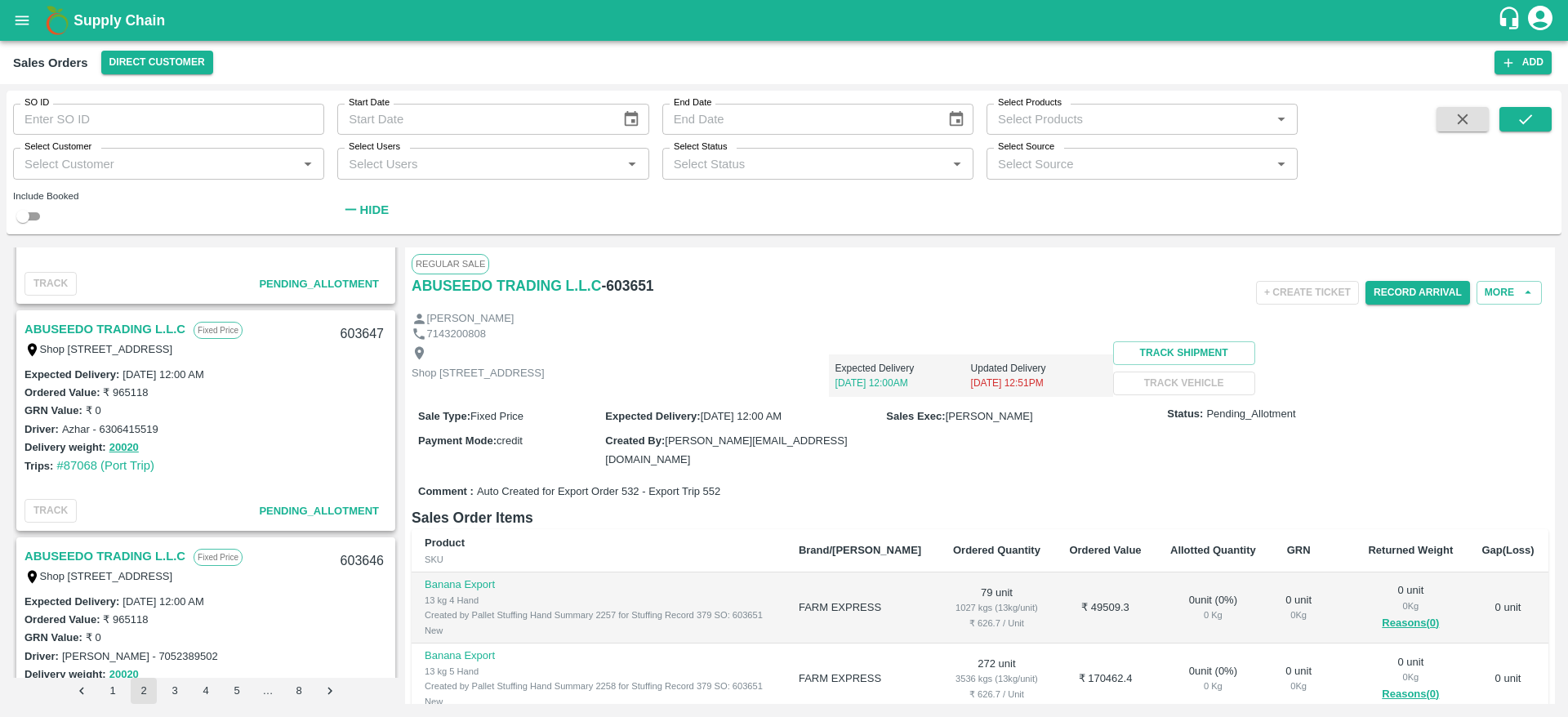
click at [719, 212] on div "SO ID SO ID Start Date Start Date End Date End Date Select Products Select Prod…" at bounding box center [649, 158] width 1298 height 135
click at [783, 183] on div "SO ID SO ID Start Date Start Date End Date End Date Select Products Select Prod…" at bounding box center [649, 158] width 1298 height 135
click at [828, 170] on input "Select Status" at bounding box center [804, 163] width 275 height 21
type input "all"
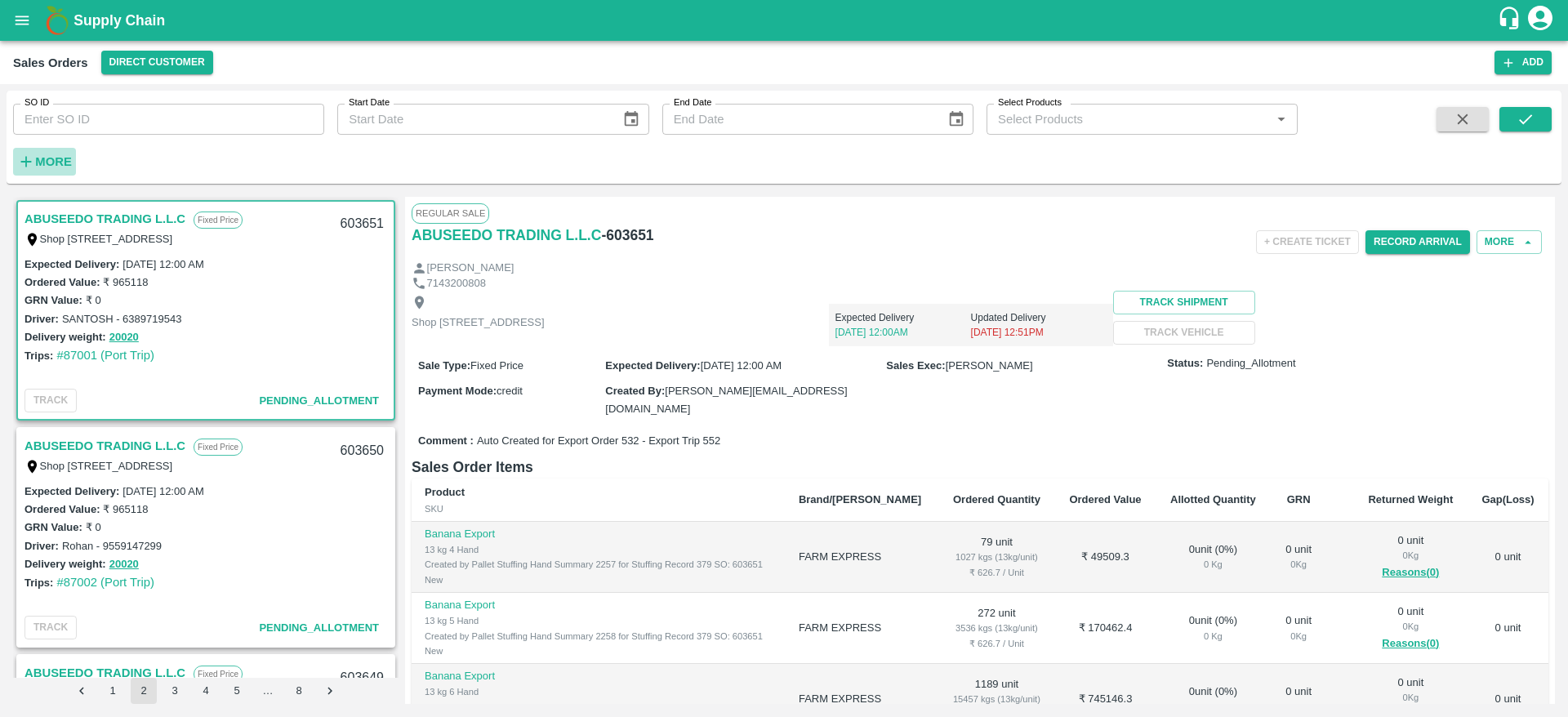
click at [58, 153] on h6 "More" at bounding box center [53, 161] width 37 height 21
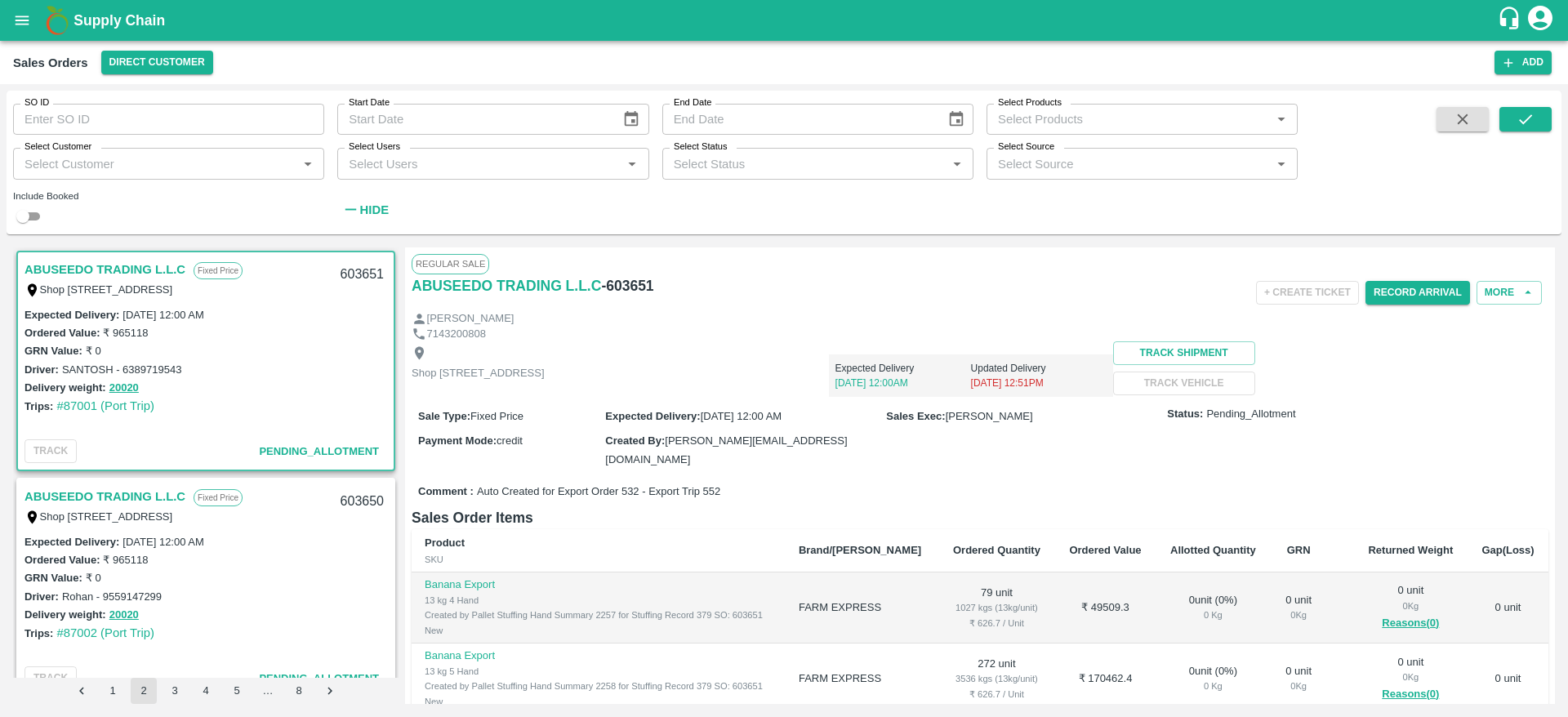
click at [747, 173] on input "Select Status" at bounding box center [804, 163] width 275 height 21
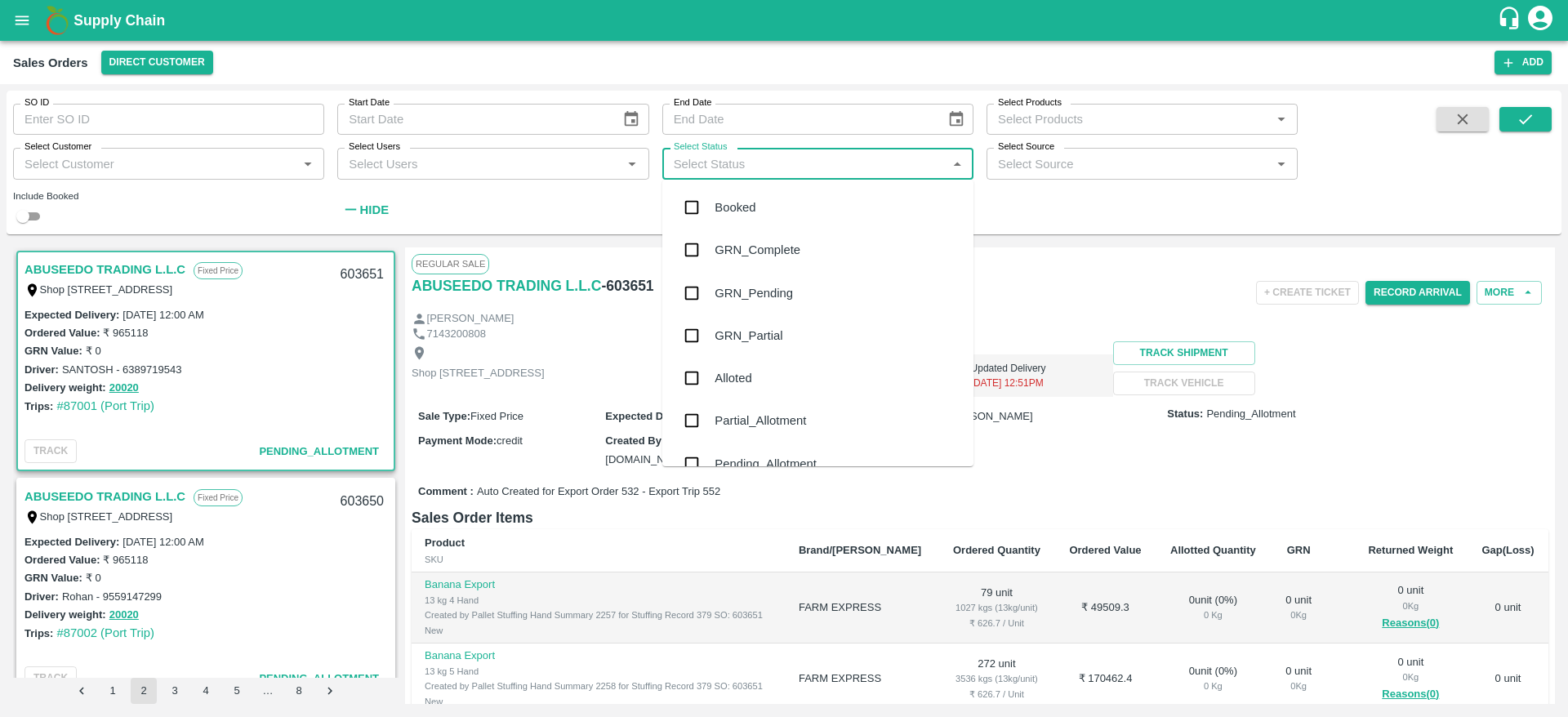
click at [797, 316] on div "GRN_Partial" at bounding box center [817, 336] width 311 height 43
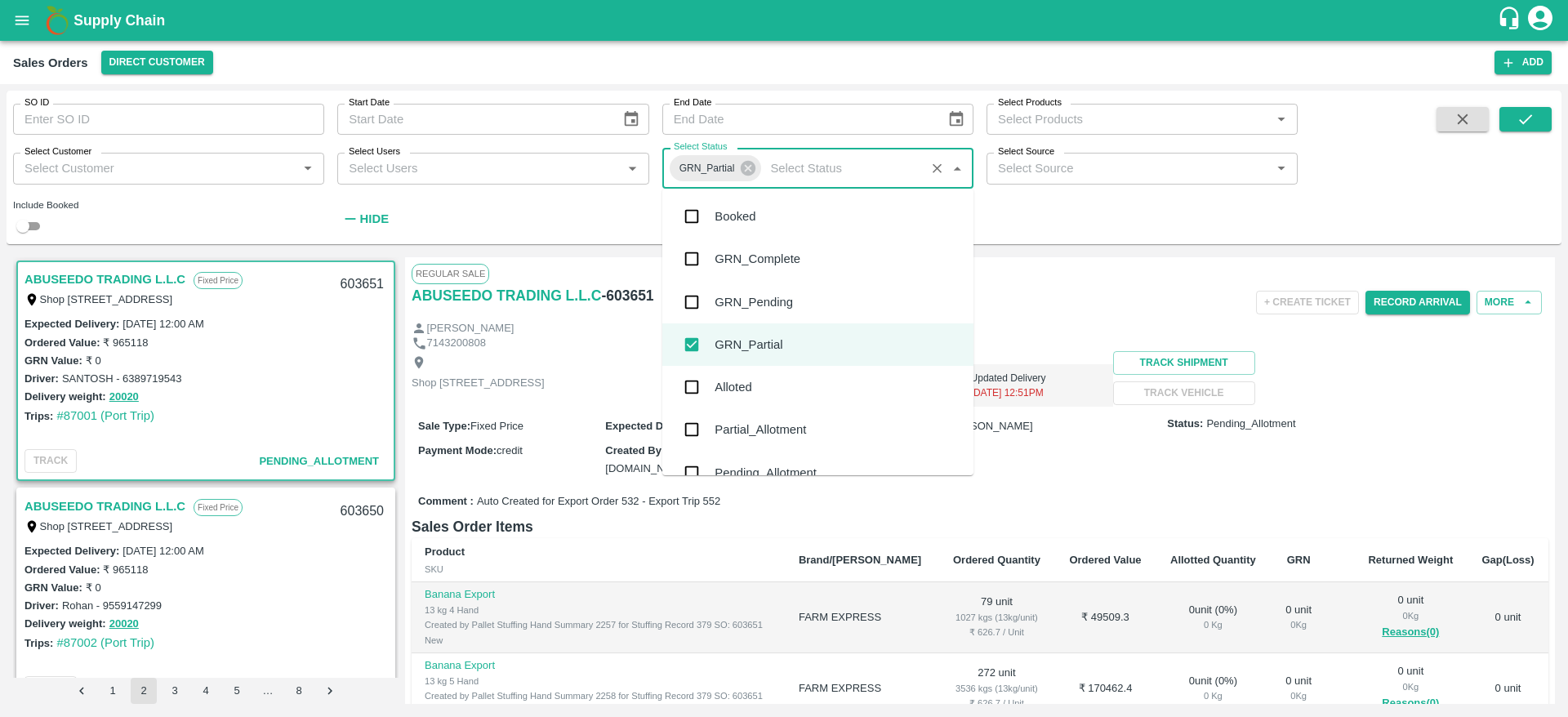
click at [786, 167] on input "Select Status" at bounding box center [842, 168] width 157 height 21
click at [750, 392] on div "Alloted" at bounding box center [733, 387] width 37 height 18
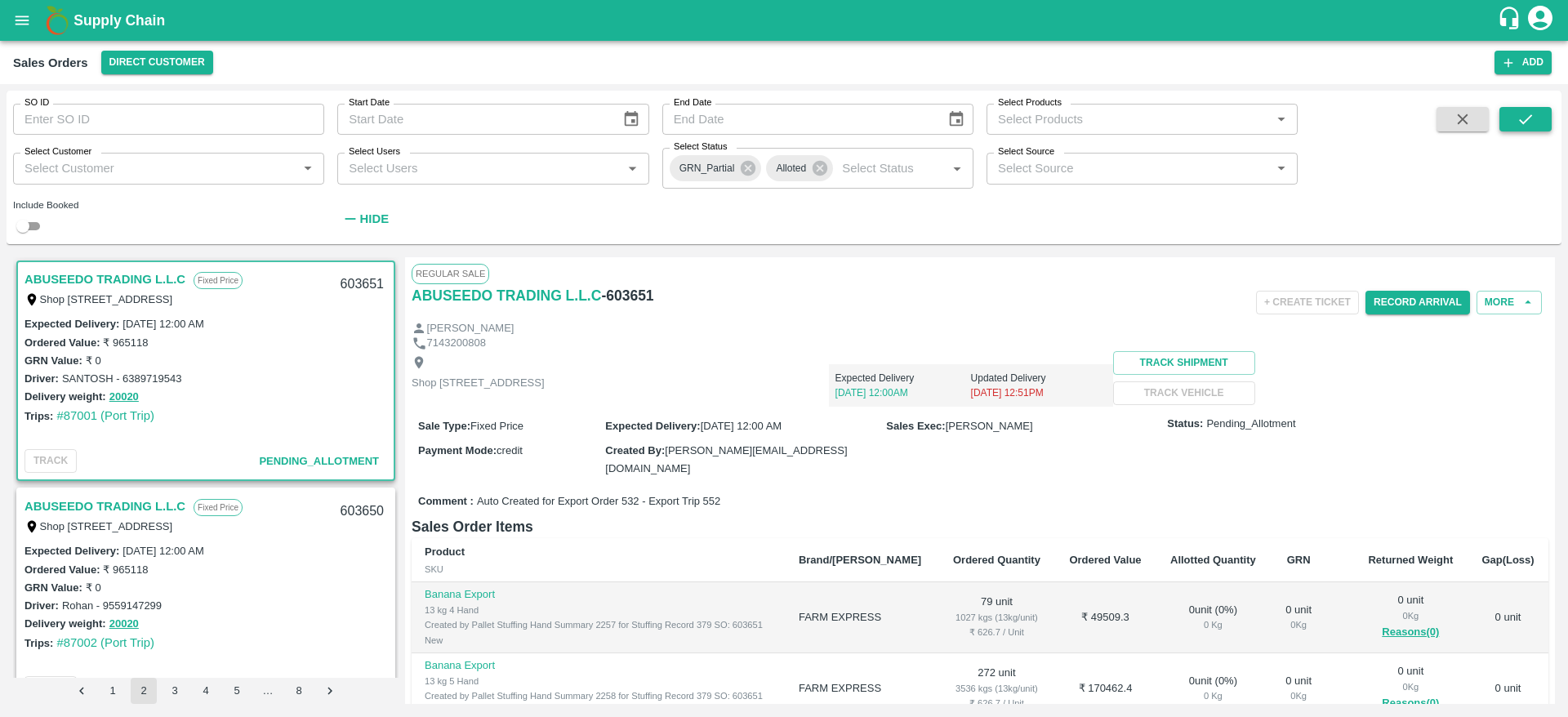
drag, startPoint x: 1495, startPoint y: 125, endPoint x: 1508, endPoint y: 122, distance: 13.3
click at [1508, 122] on div at bounding box center [1487, 171] width 128 height 127
click at [1508, 122] on button "submit" at bounding box center [1525, 120] width 52 height 24
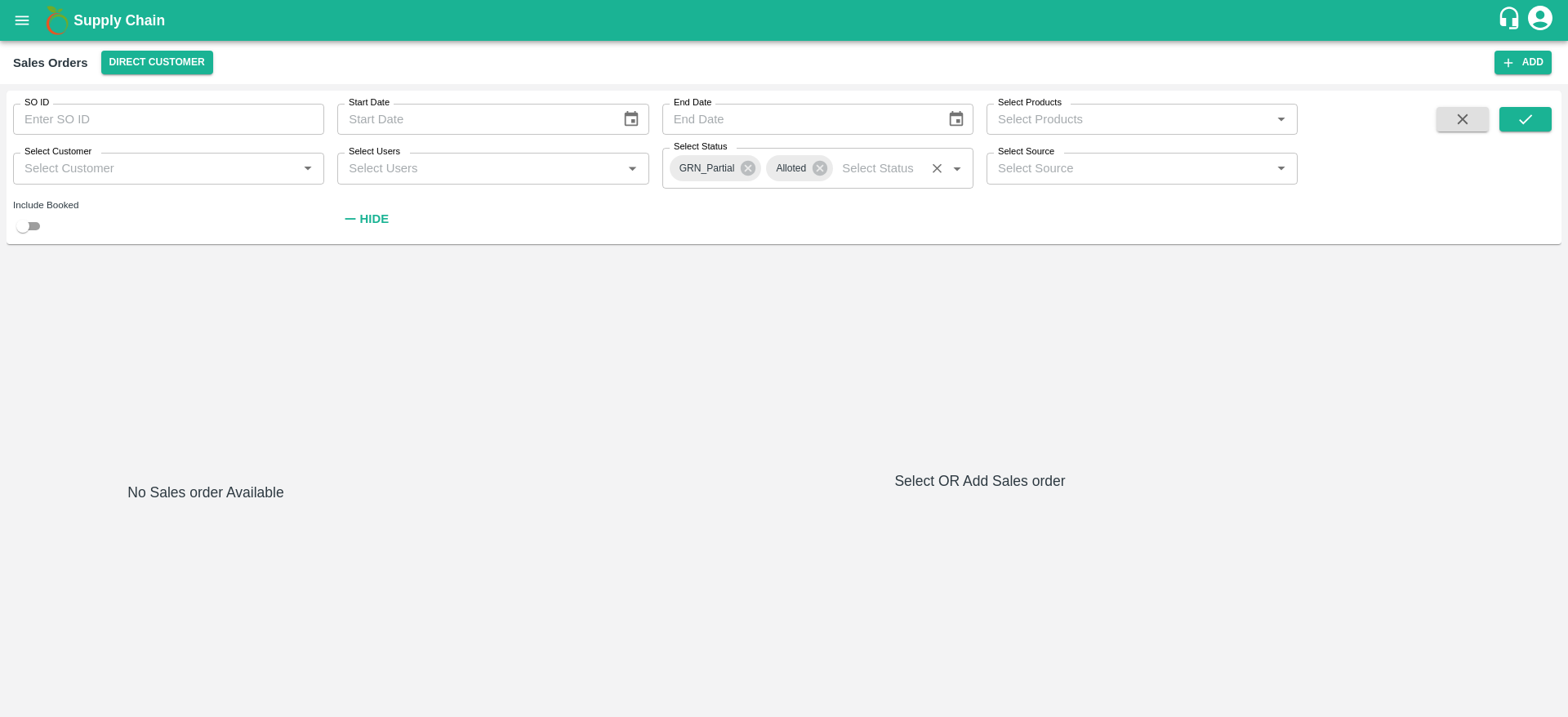
click at [748, 183] on div "GRN_Partial Alloted Select Status   *" at bounding box center [817, 167] width 311 height 41
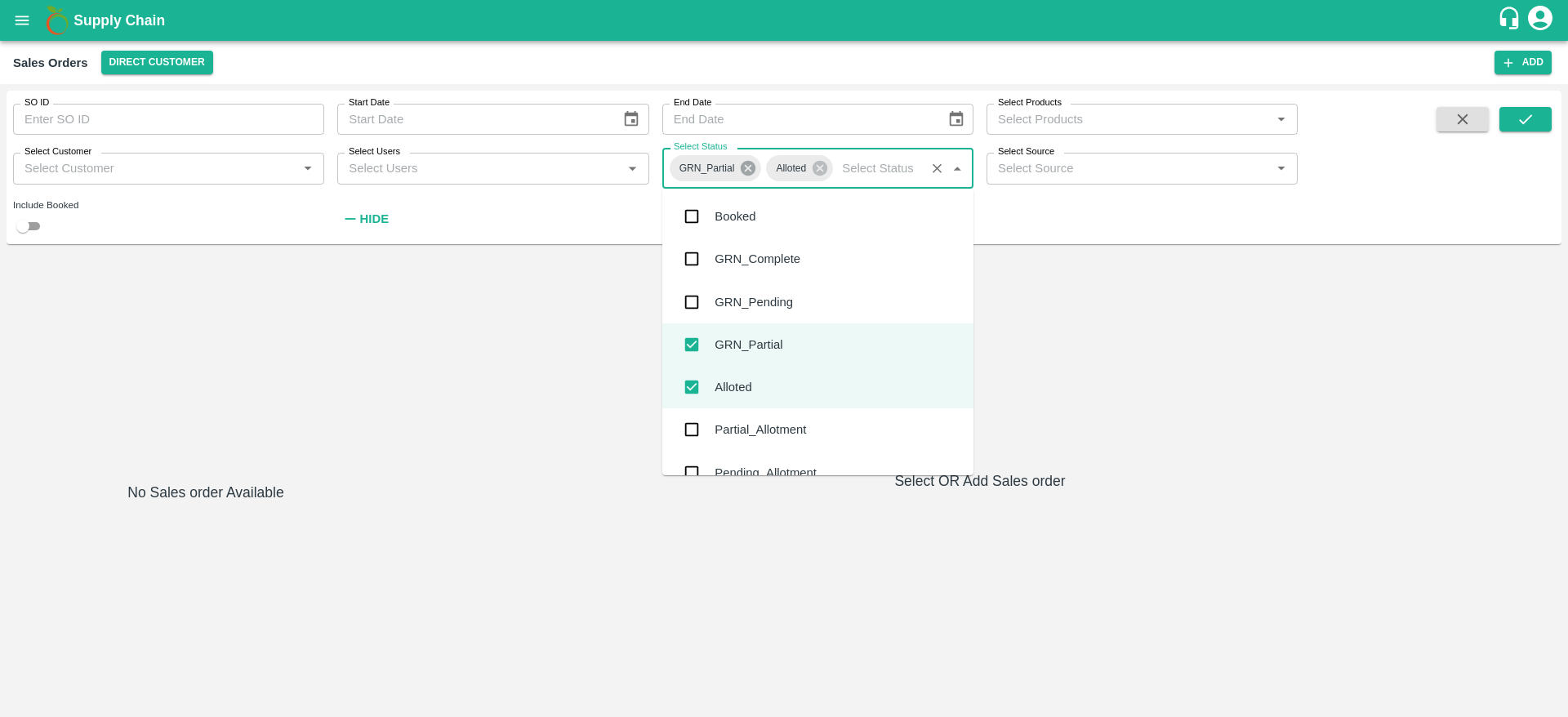
click at [748, 176] on icon at bounding box center [747, 168] width 18 height 18
checkbox input "false"
click at [723, 166] on icon at bounding box center [722, 167] width 15 height 15
checkbox input "false"
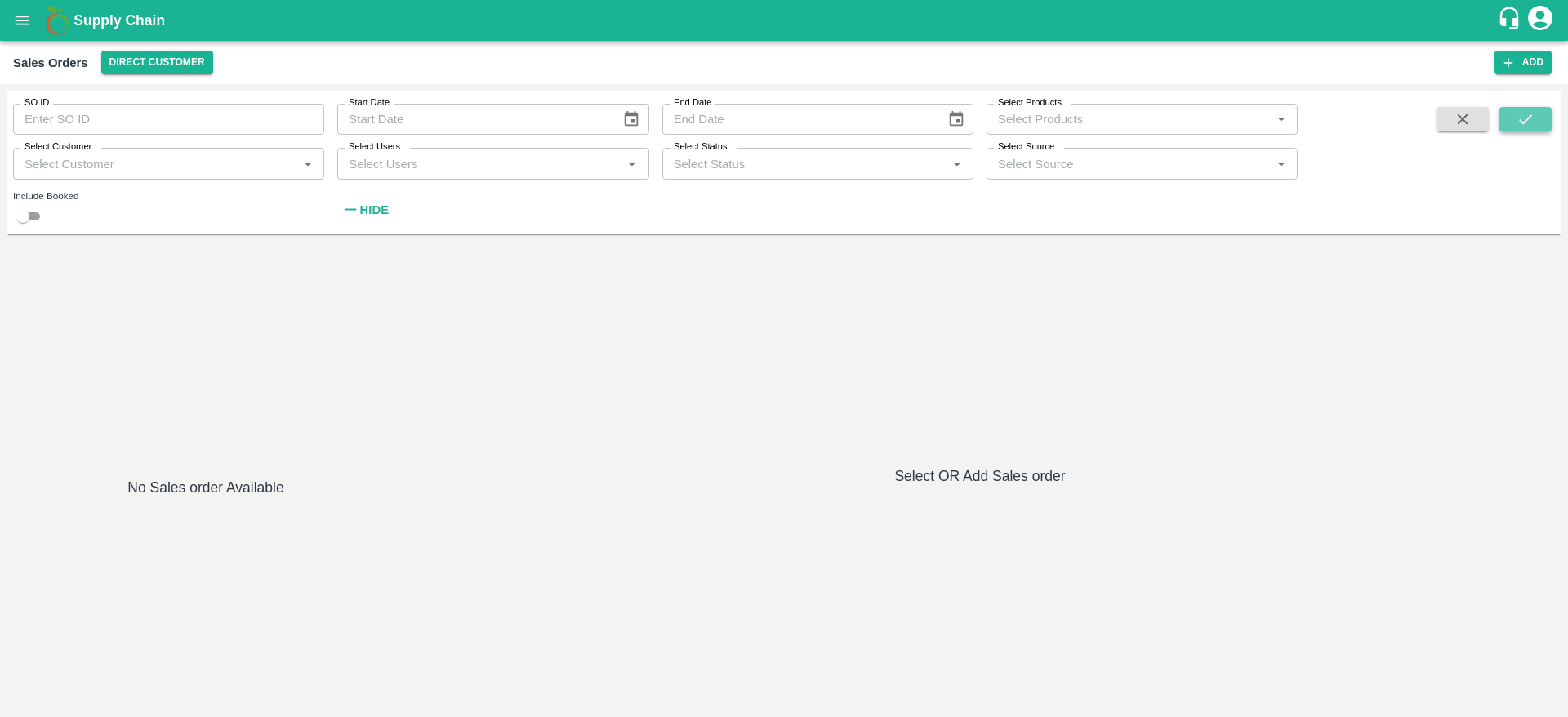
click at [1519, 118] on icon "submit" at bounding box center [1525, 119] width 18 height 18
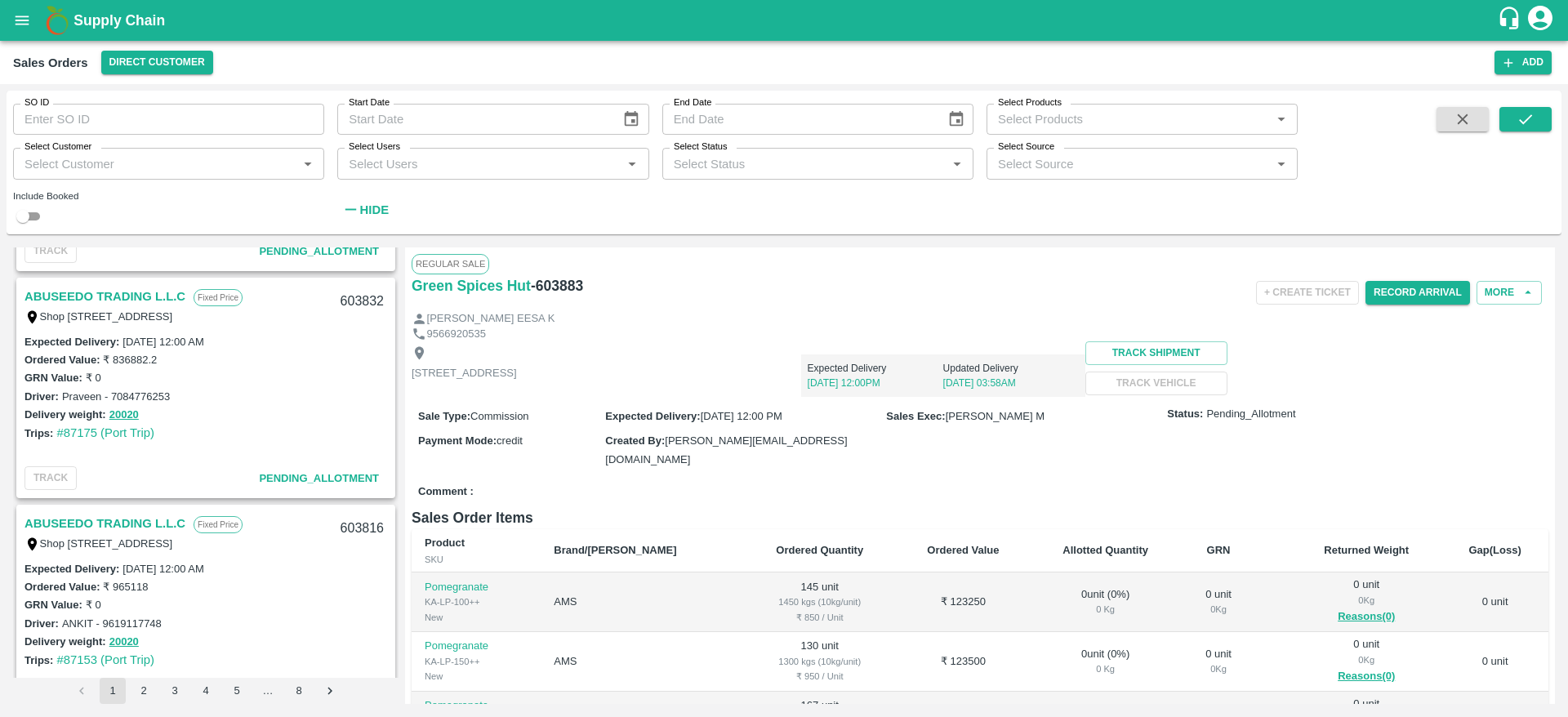
scroll to position [1563, 0]
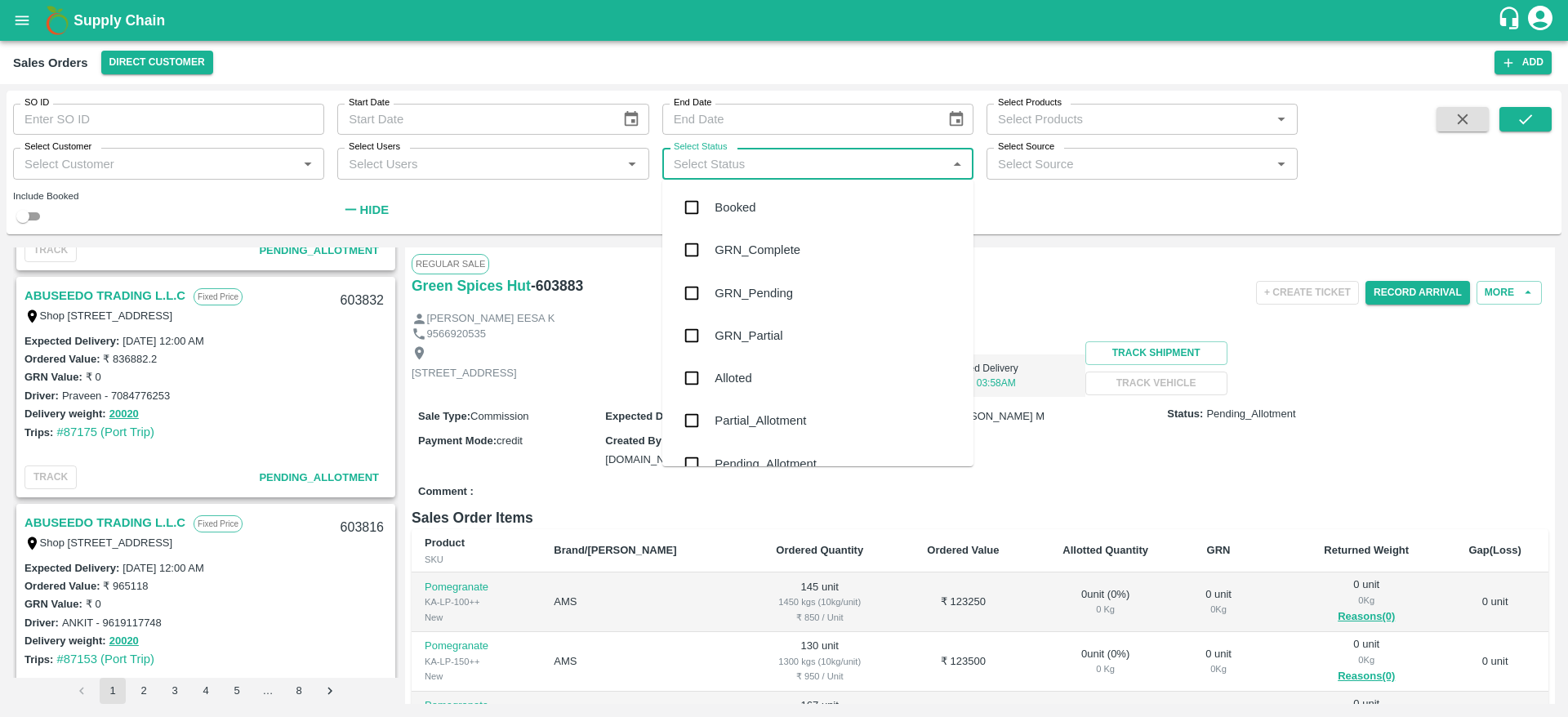
click at [815, 174] on input "Select Status" at bounding box center [804, 163] width 275 height 21
click at [806, 261] on div "GRN_Complete" at bounding box center [817, 249] width 311 height 43
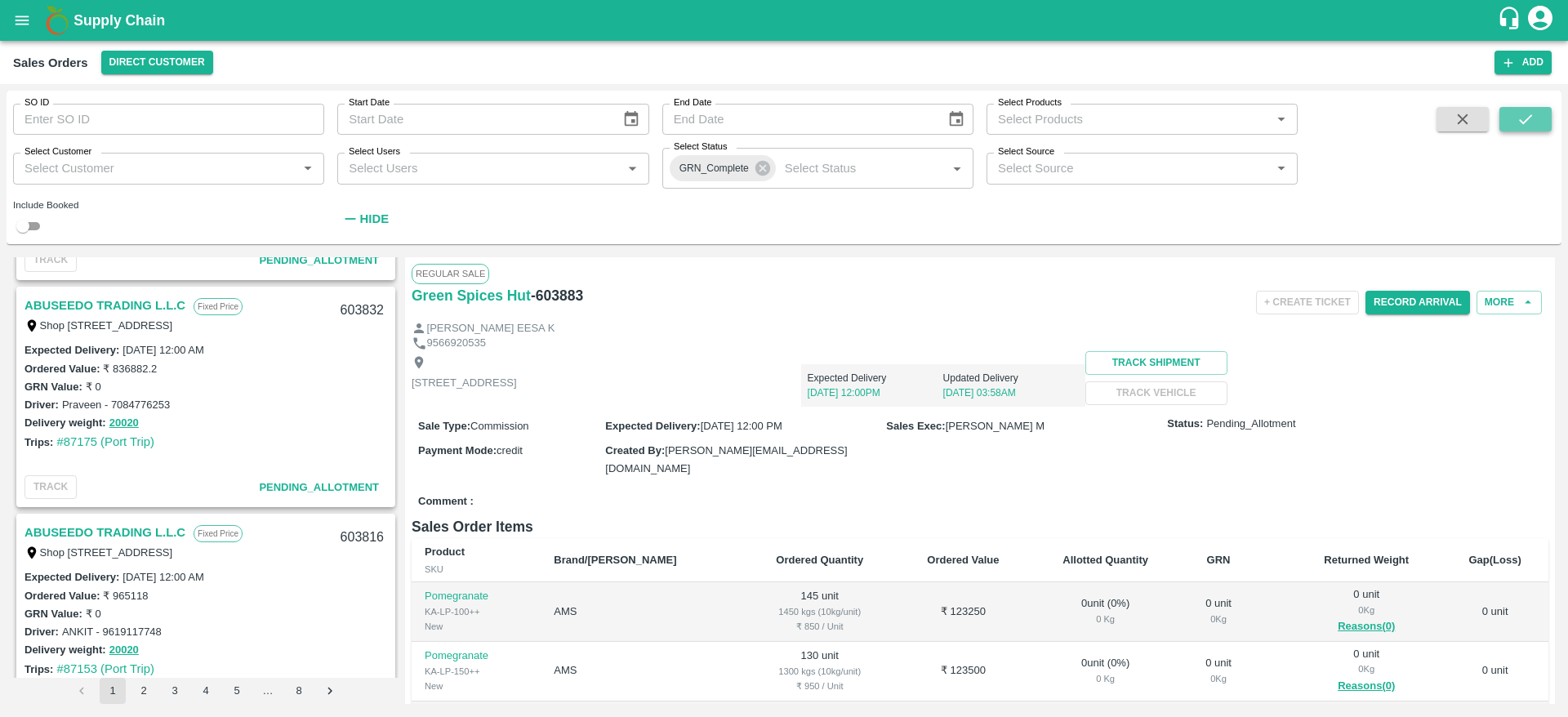
click at [1532, 128] on button "submit" at bounding box center [1525, 120] width 52 height 24
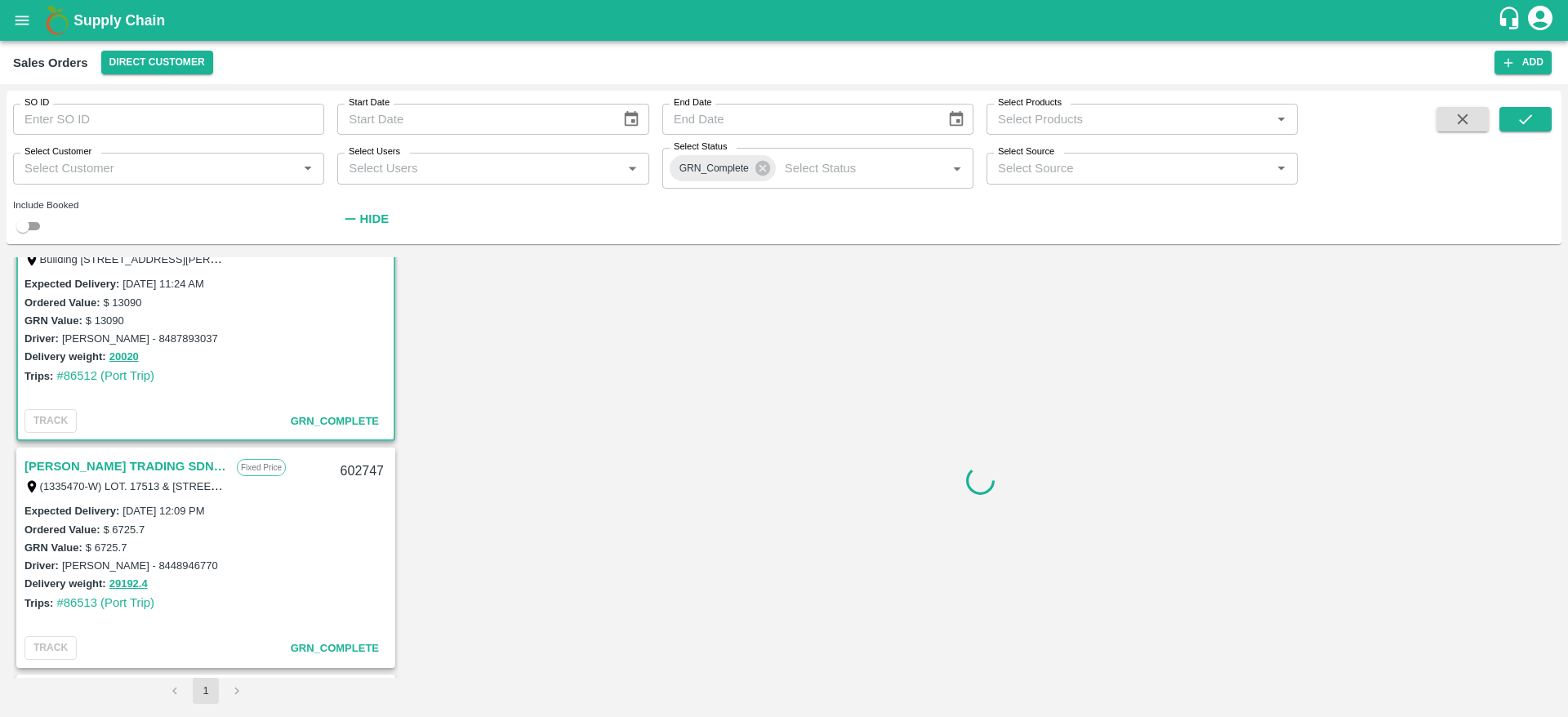
scroll to position [3, 0]
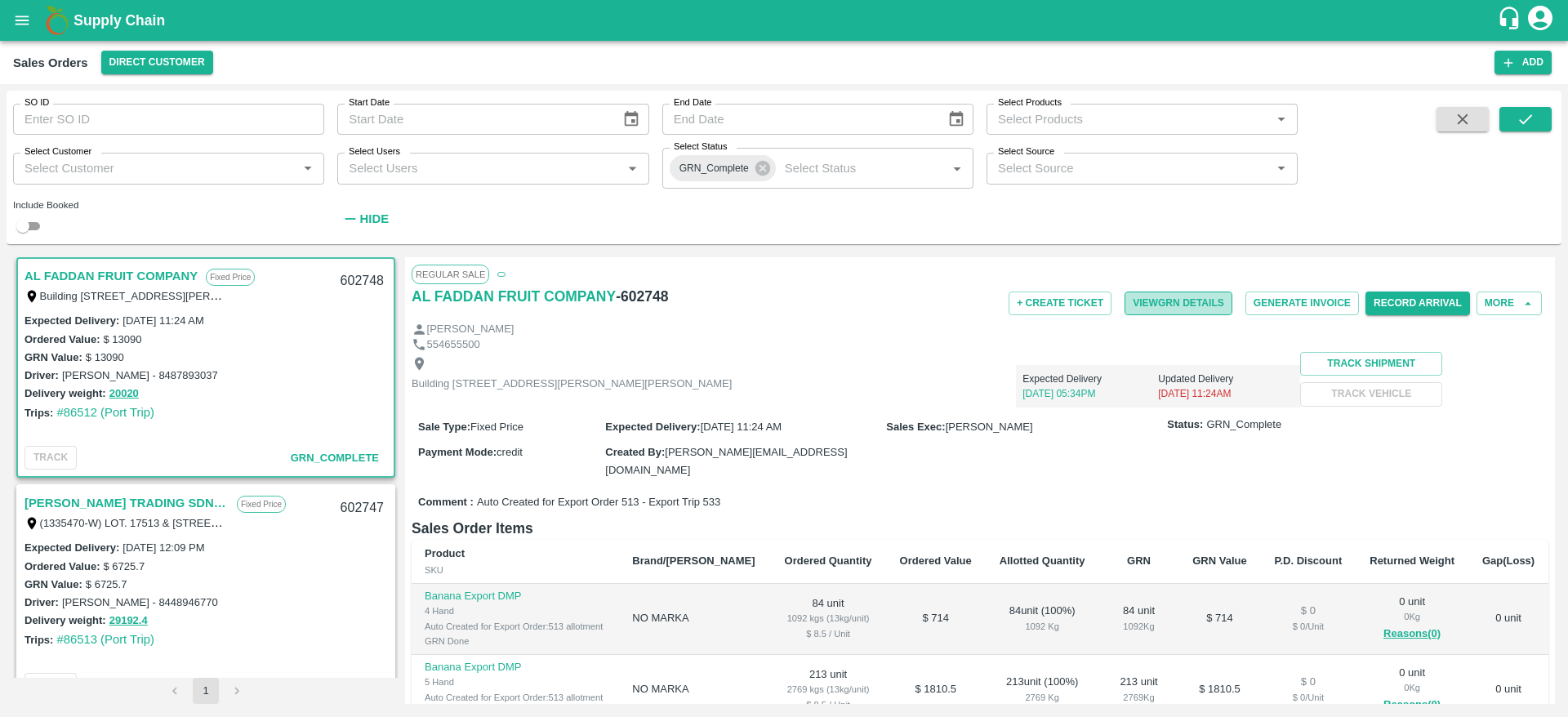
click at [1196, 300] on button "View GRN Details" at bounding box center [1178, 303] width 108 height 24
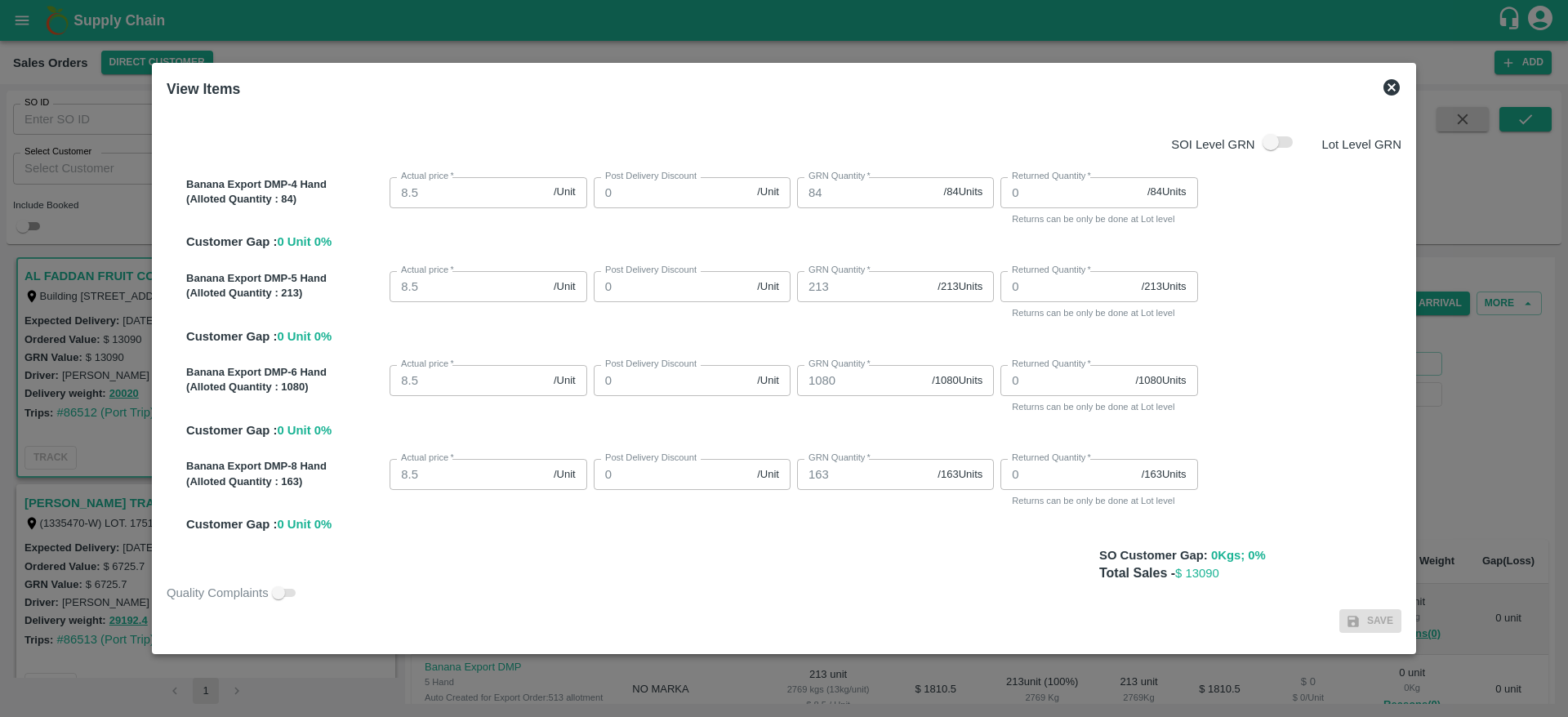
click at [1431, 263] on div at bounding box center [784, 358] width 1568 height 717
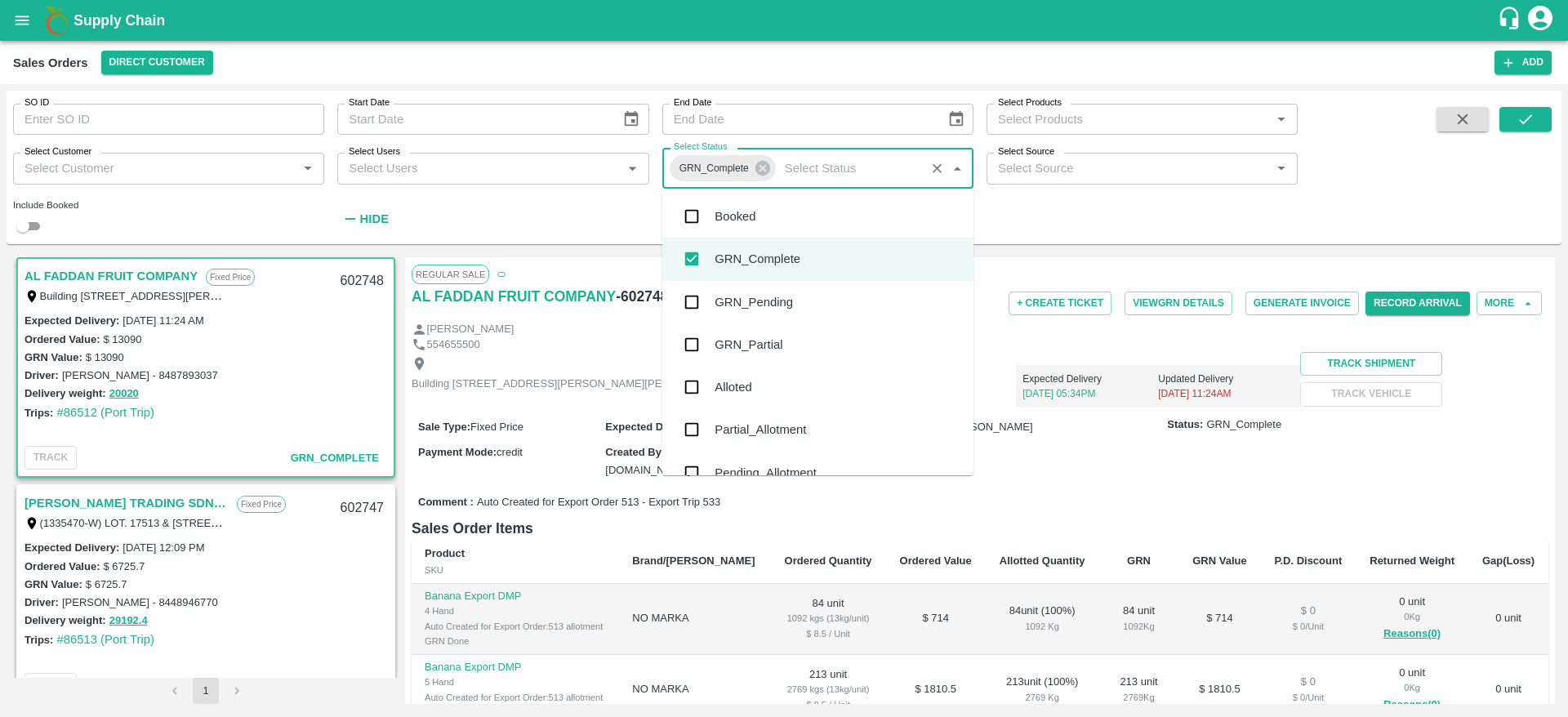
click at [870, 158] on input "Select Status" at bounding box center [849, 168] width 142 height 21
click at [811, 313] on div "GRN_Pending" at bounding box center [817, 302] width 311 height 43
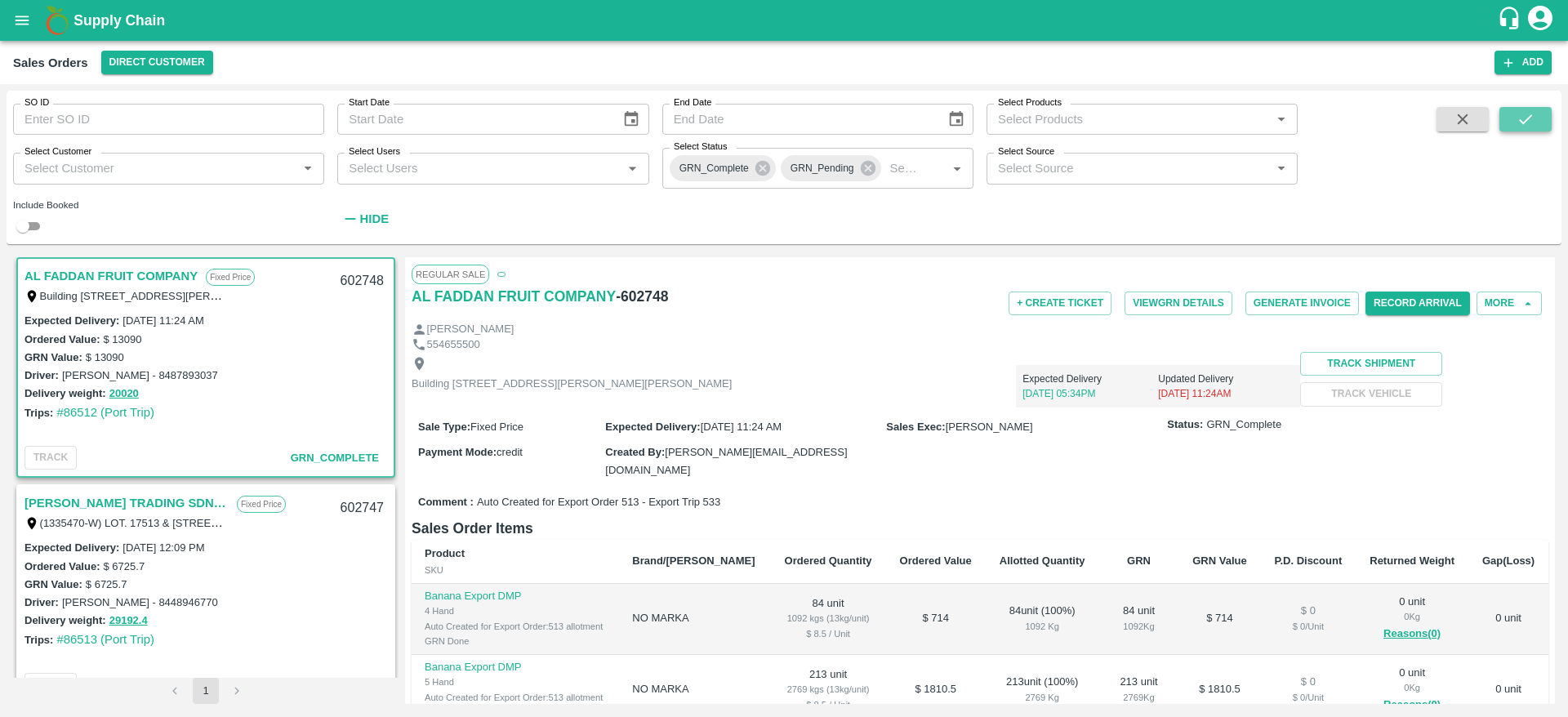
click at [1533, 120] on icon "submit" at bounding box center [1525, 119] width 18 height 18
click at [128, 503] on link "[PERSON_NAME] TRADING SDN BHD" at bounding box center [126, 506] width 204 height 21
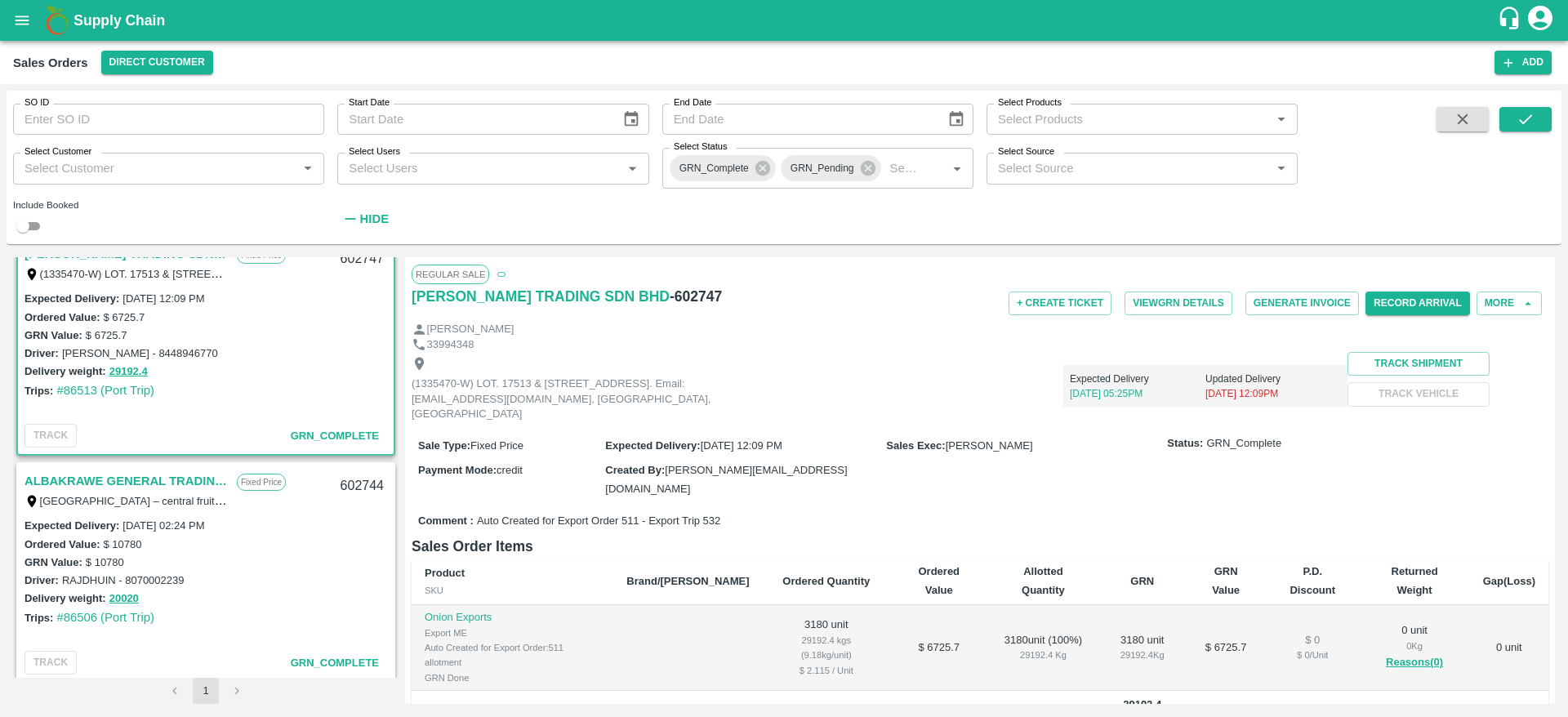
scroll to position [340, 0]
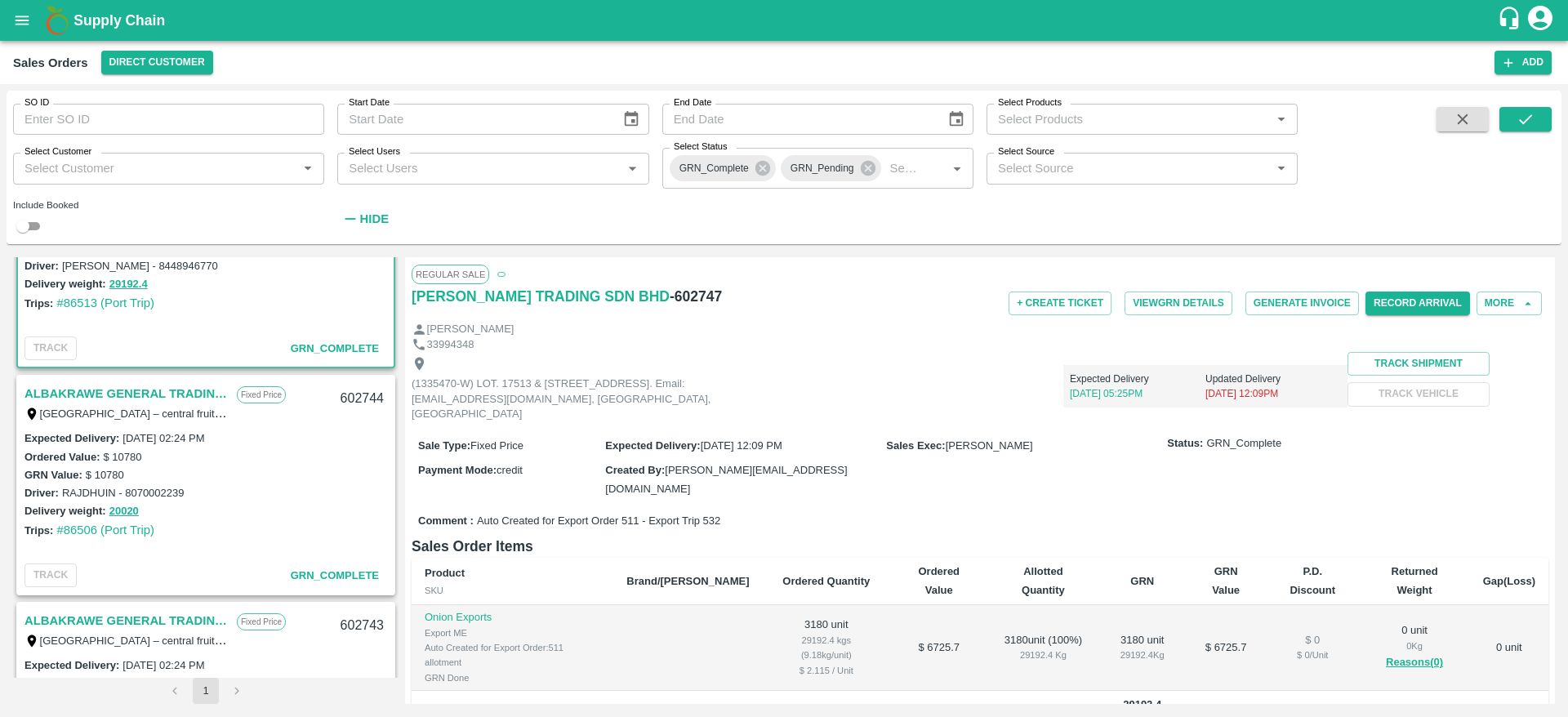
click at [153, 381] on div "ALBAKRAWE GENERAL TRADING LLC Fixed Price [GEOGRAPHIC_DATA] – central fruits an…" at bounding box center [206, 403] width 376 height 52
click at [151, 388] on link "ALBAKRAWE GENERAL TRADING LLC" at bounding box center [126, 393] width 204 height 21
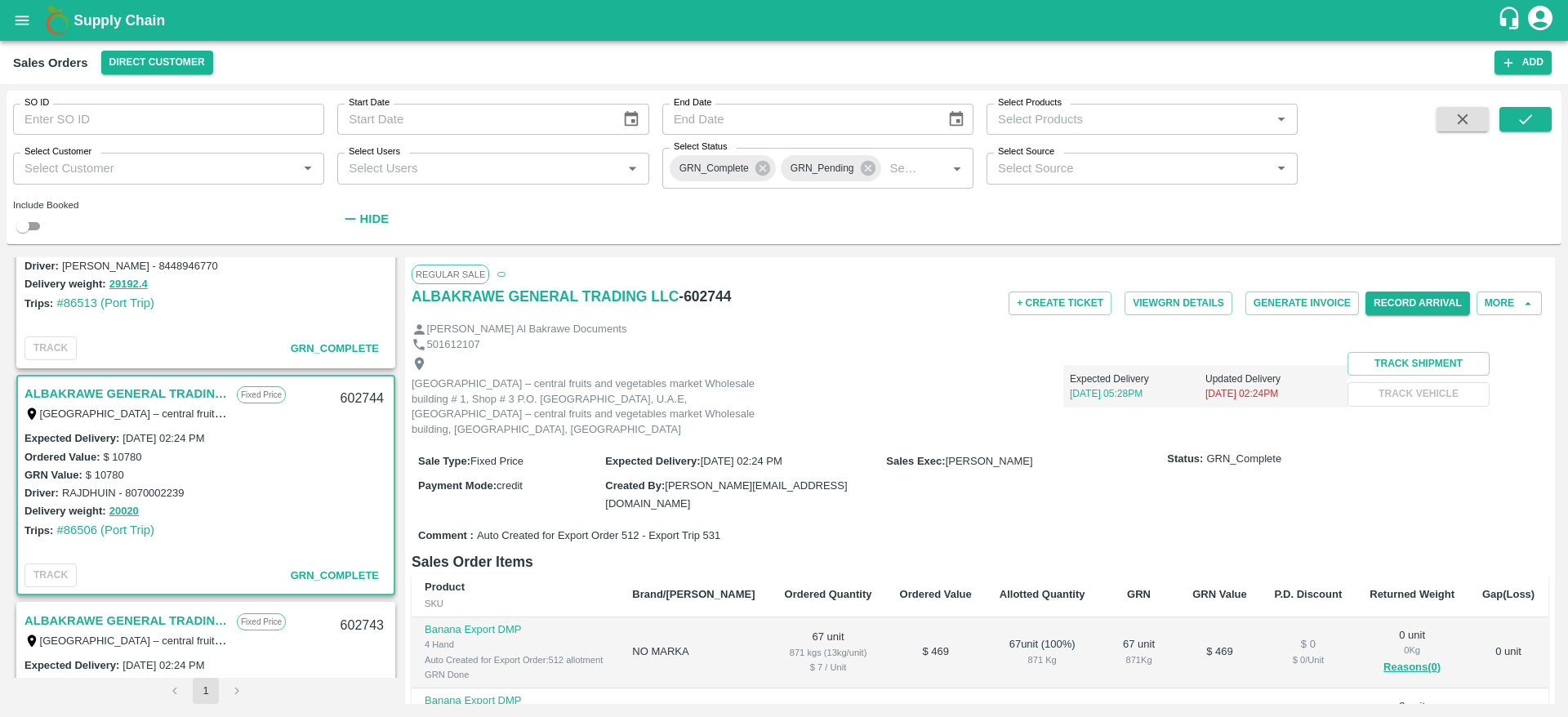
click at [155, 623] on link "ALBAKRAWE GENERAL TRADING LLC" at bounding box center [126, 620] width 204 height 21
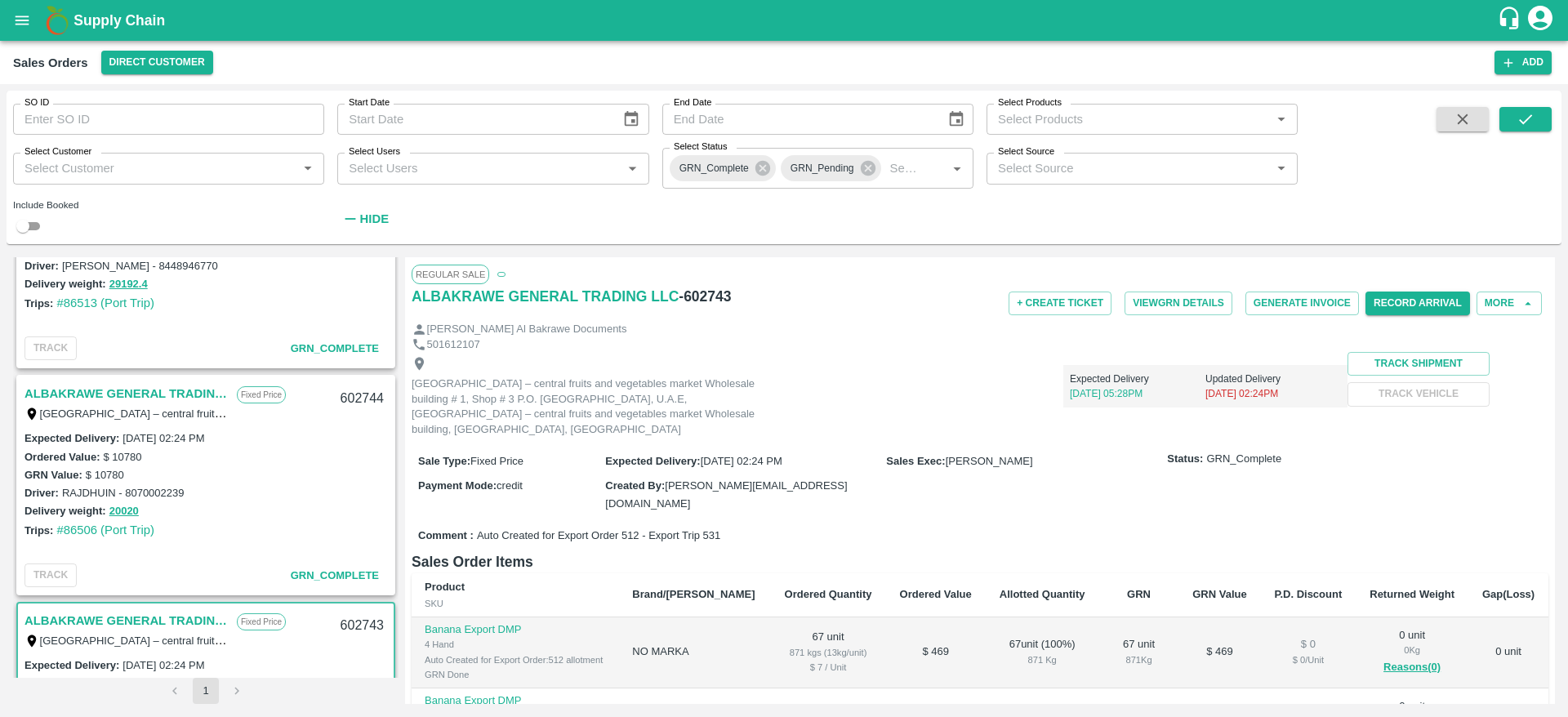
click at [240, 400] on p "Fixed Price" at bounding box center [262, 395] width 49 height 17
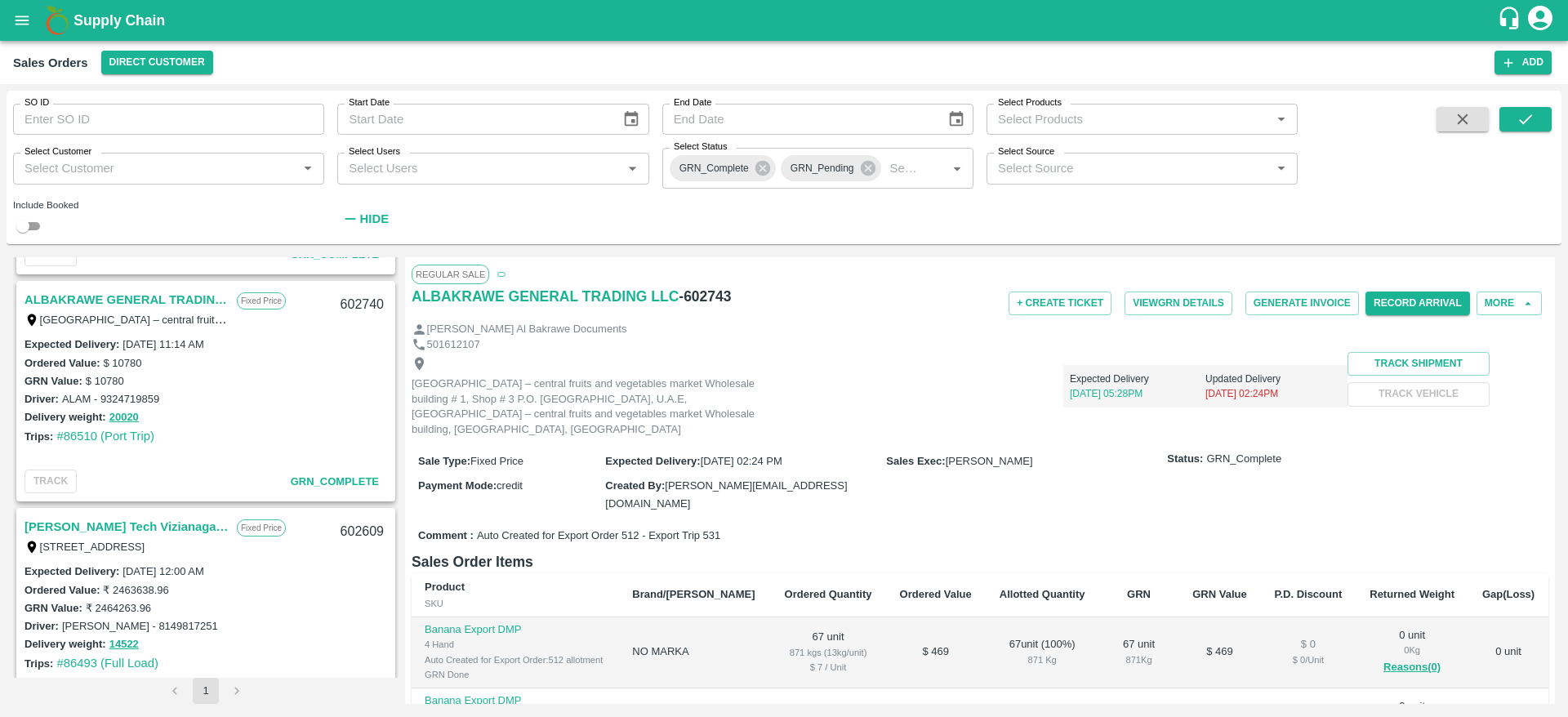
scroll to position [1396, 0]
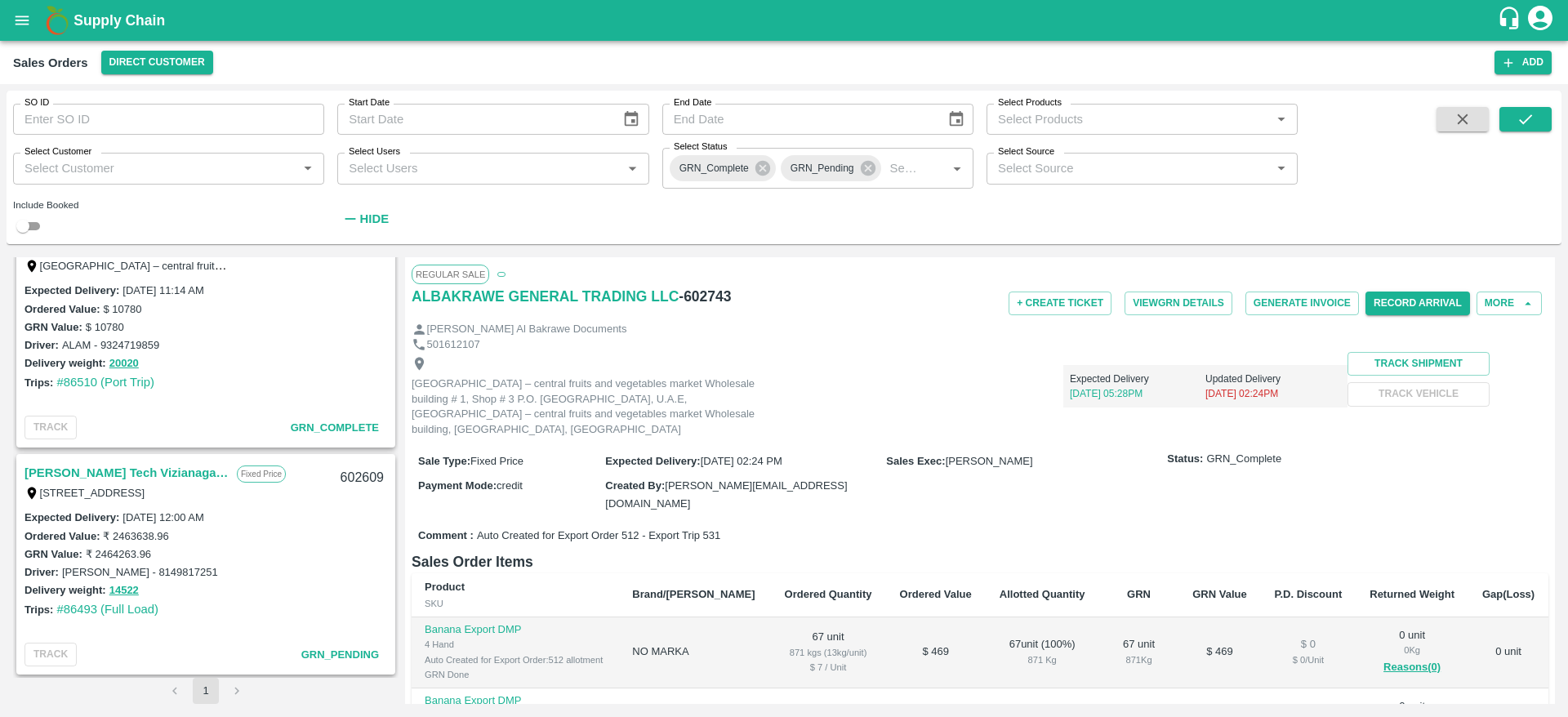
click at [160, 462] on link "[PERSON_NAME] Tech Vizianagaram" at bounding box center [126, 473] width 204 height 21
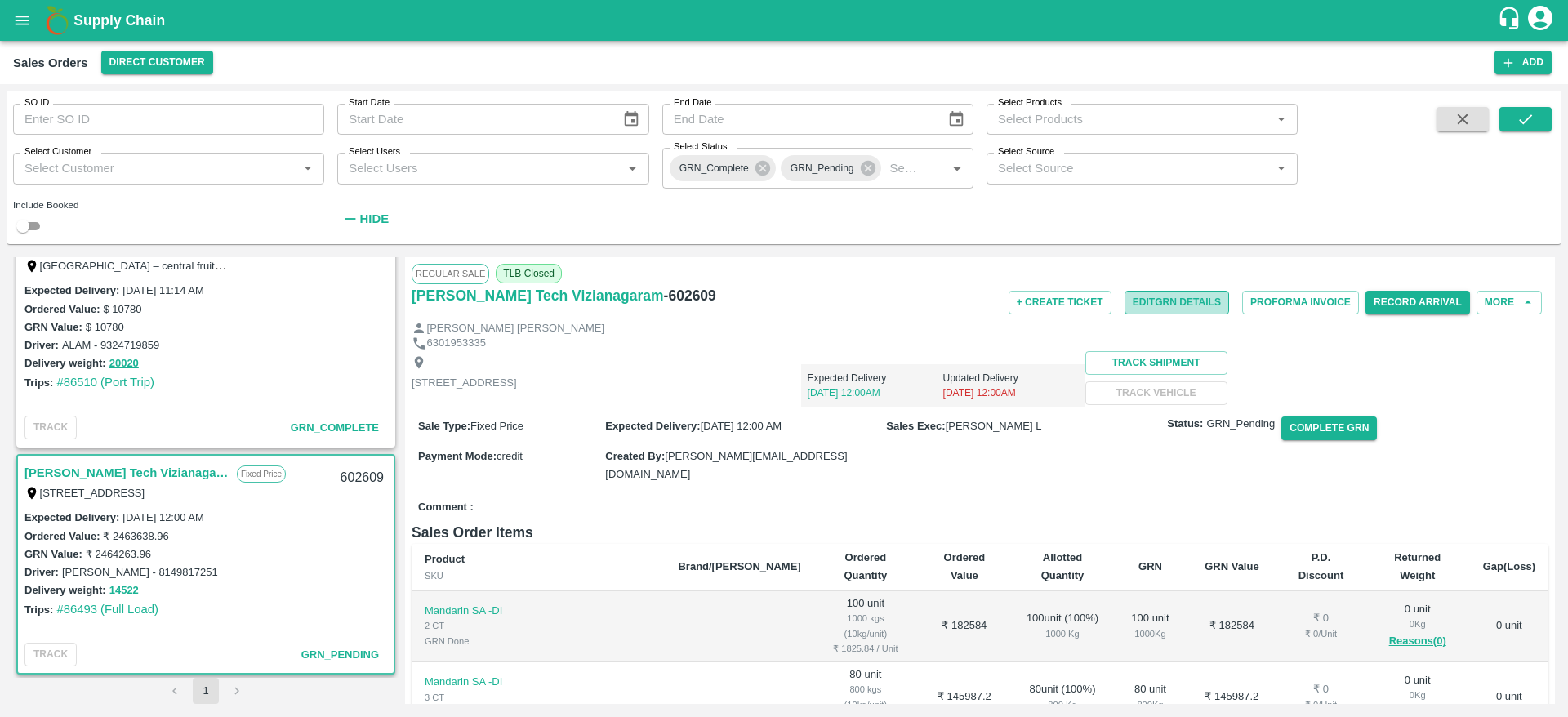
click at [1167, 301] on button "Edit GRN Details" at bounding box center [1176, 302] width 105 height 24
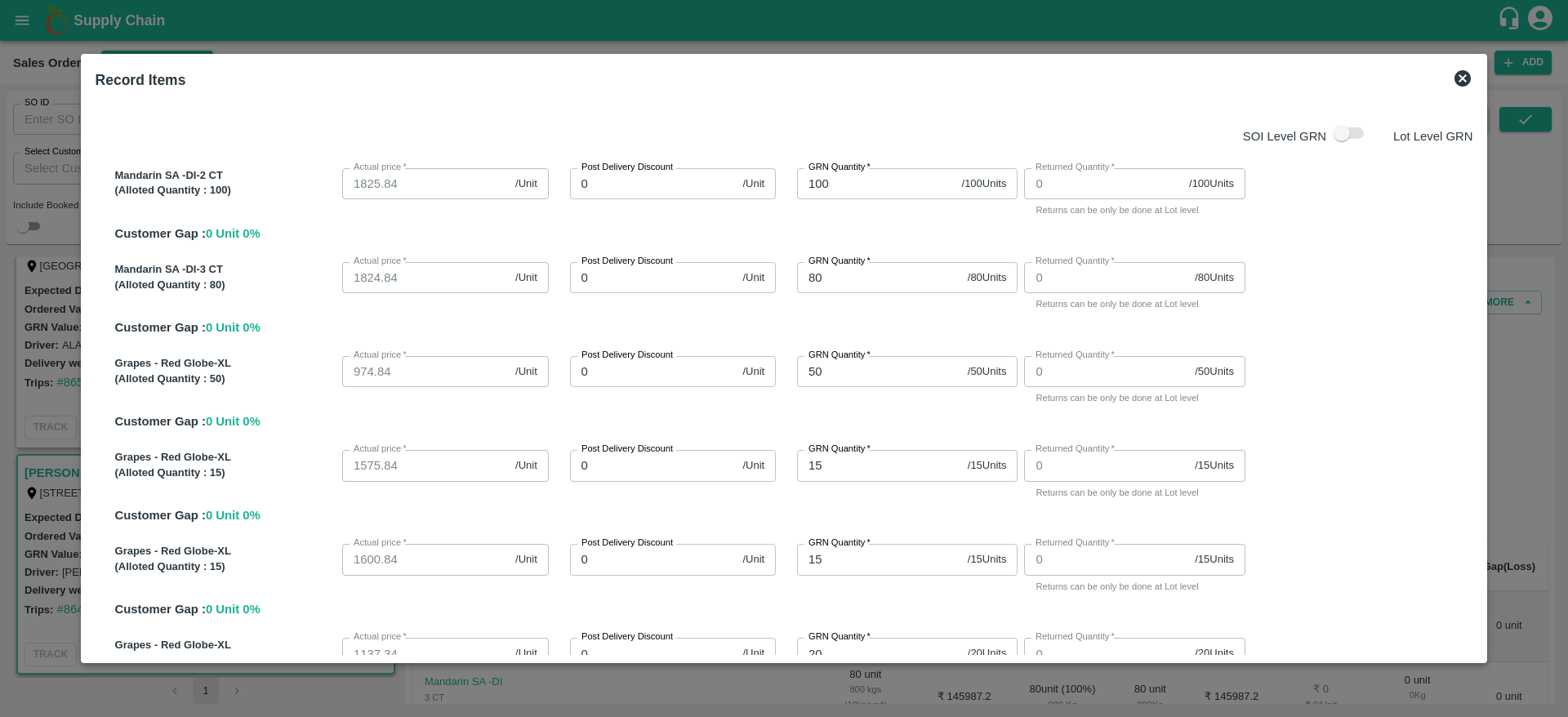
scroll to position [1110, 0]
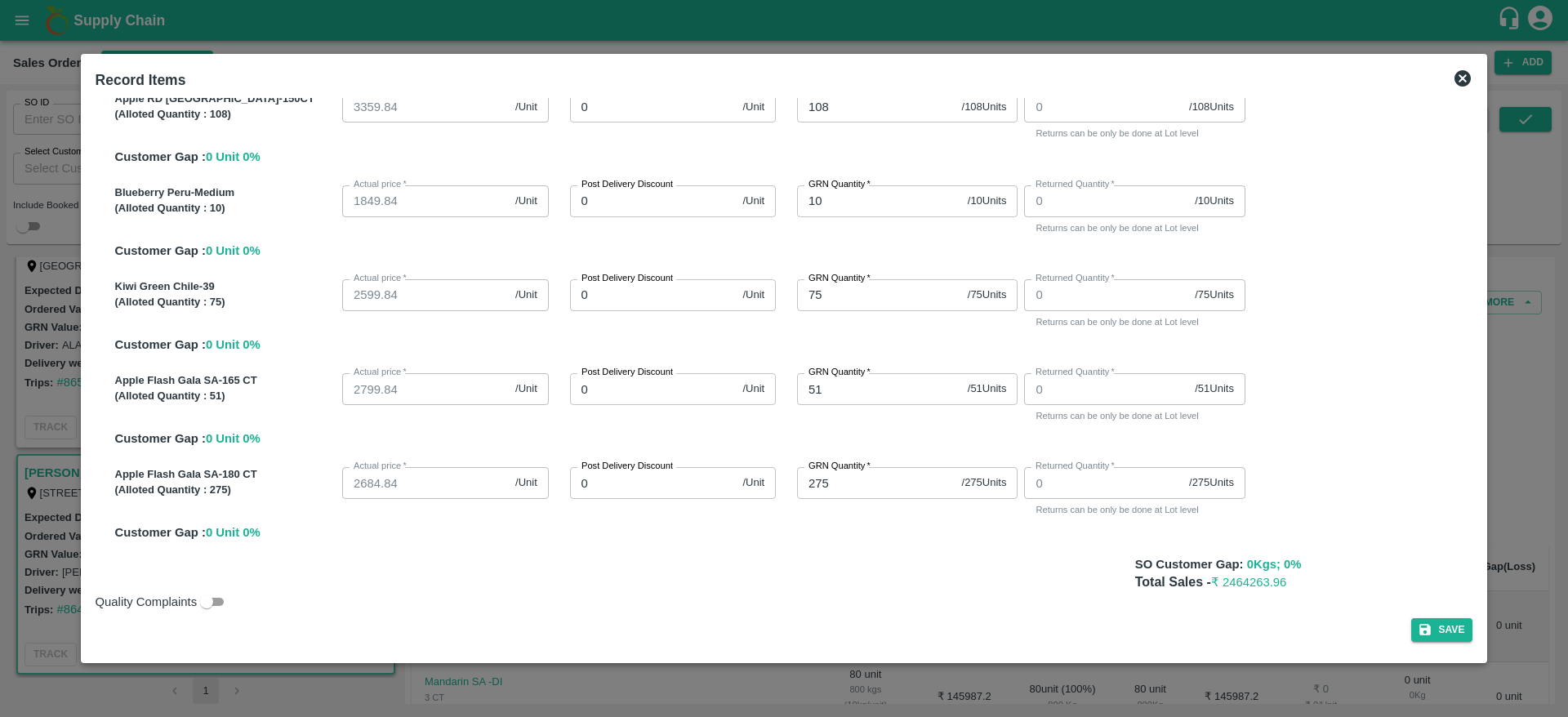
click at [1511, 503] on div at bounding box center [784, 358] width 1568 height 717
